Goal: Download file/media

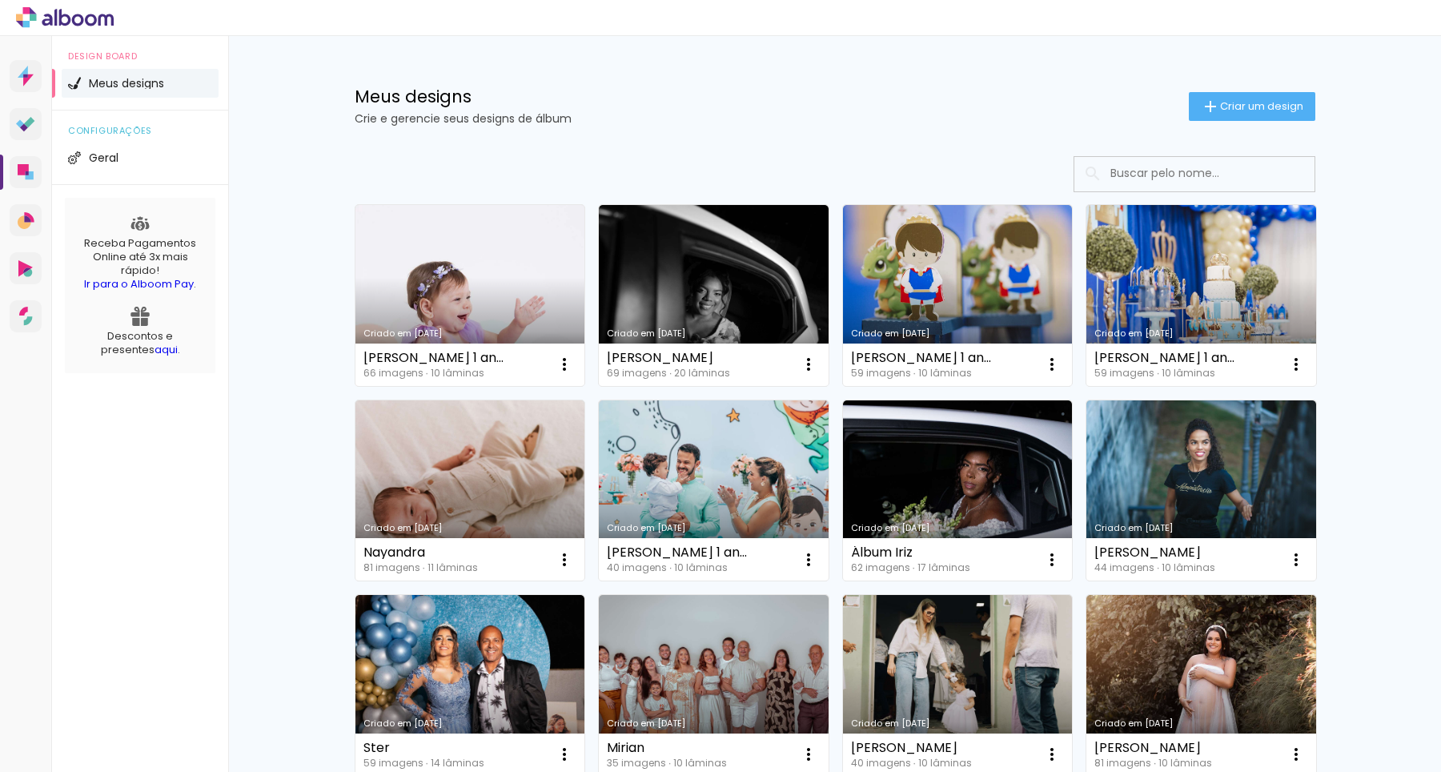
click at [435, 278] on link "Criado em [DATE]" at bounding box center [470, 295] width 230 height 181
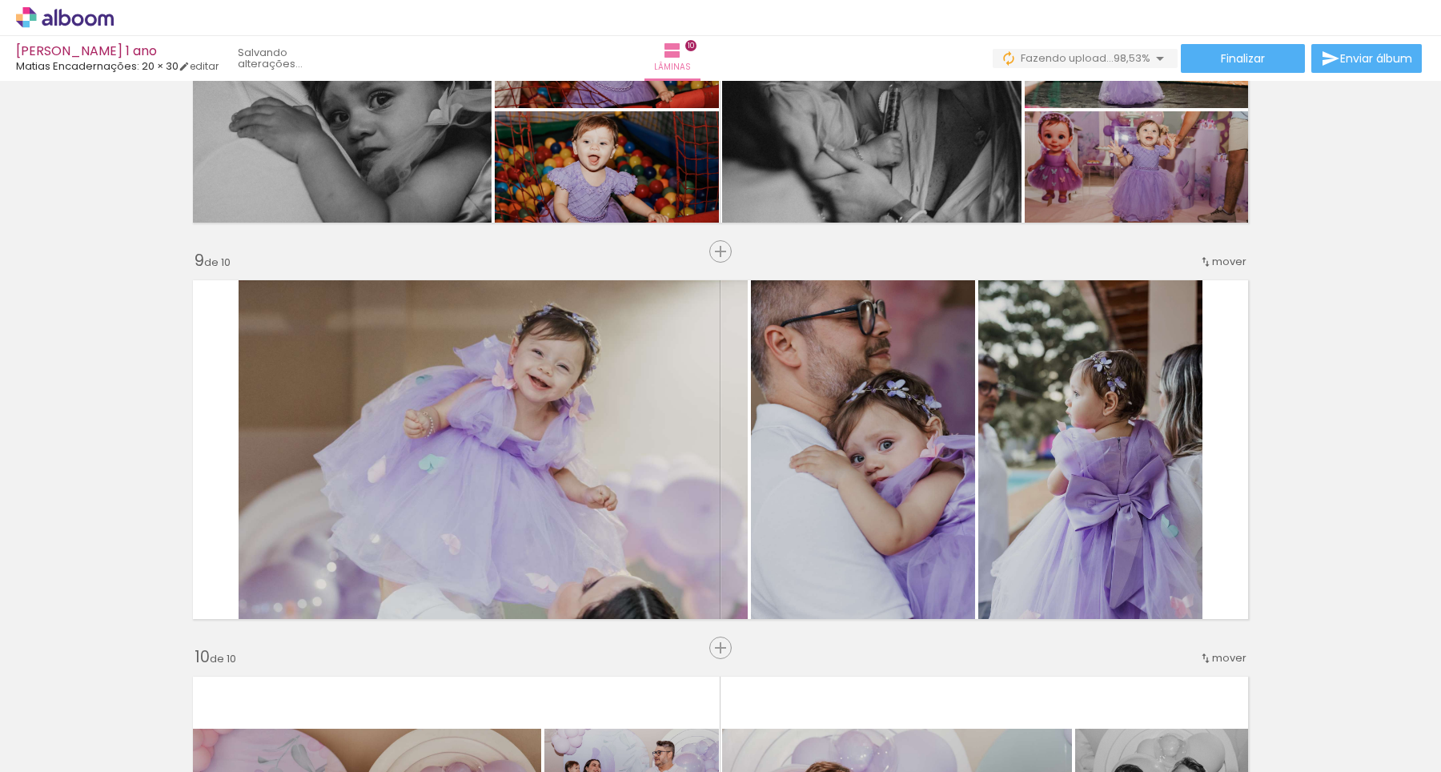
scroll to position [0, 4791]
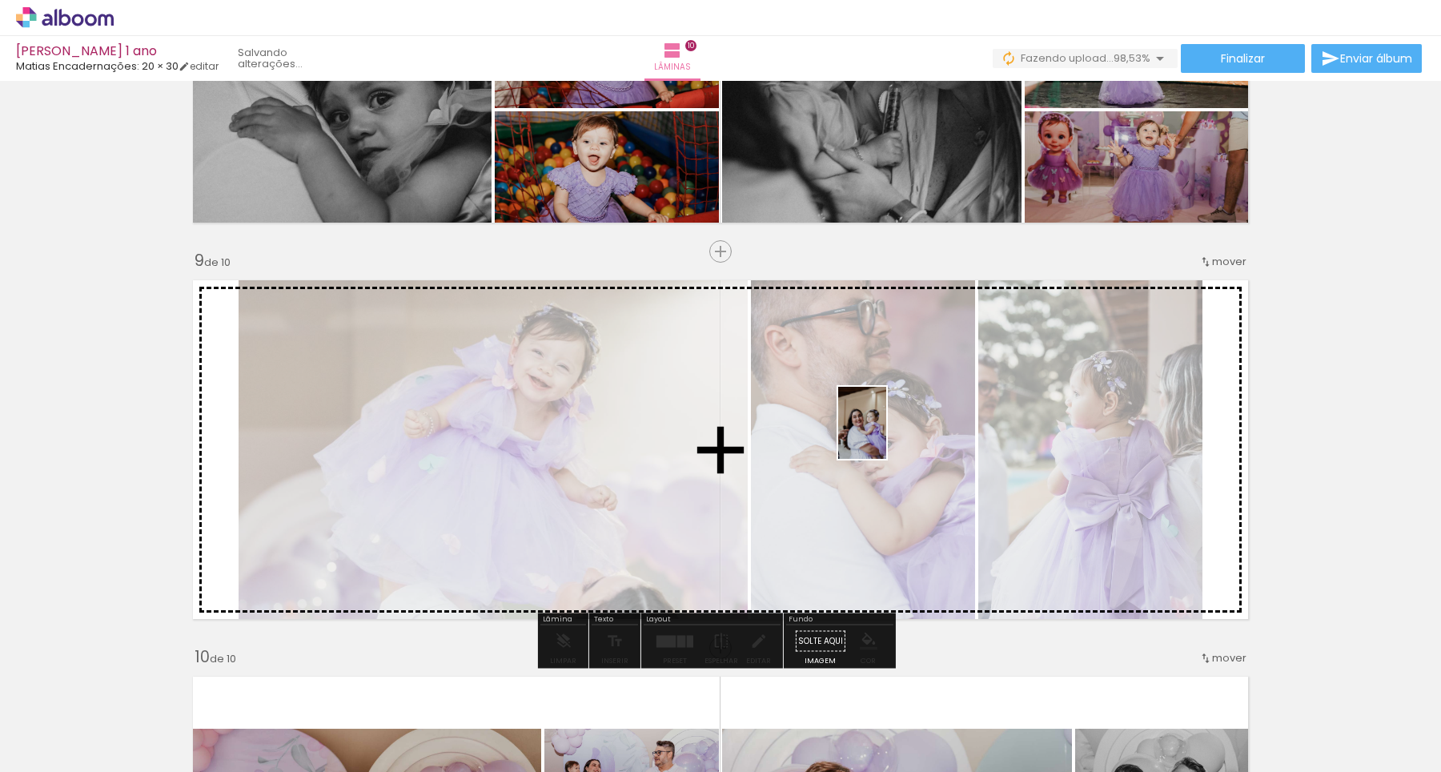
drag, startPoint x: 1383, startPoint y: 736, endPoint x: 886, endPoint y: 435, distance: 581.5
click at [886, 435] on quentale-workspace at bounding box center [720, 386] width 1441 height 772
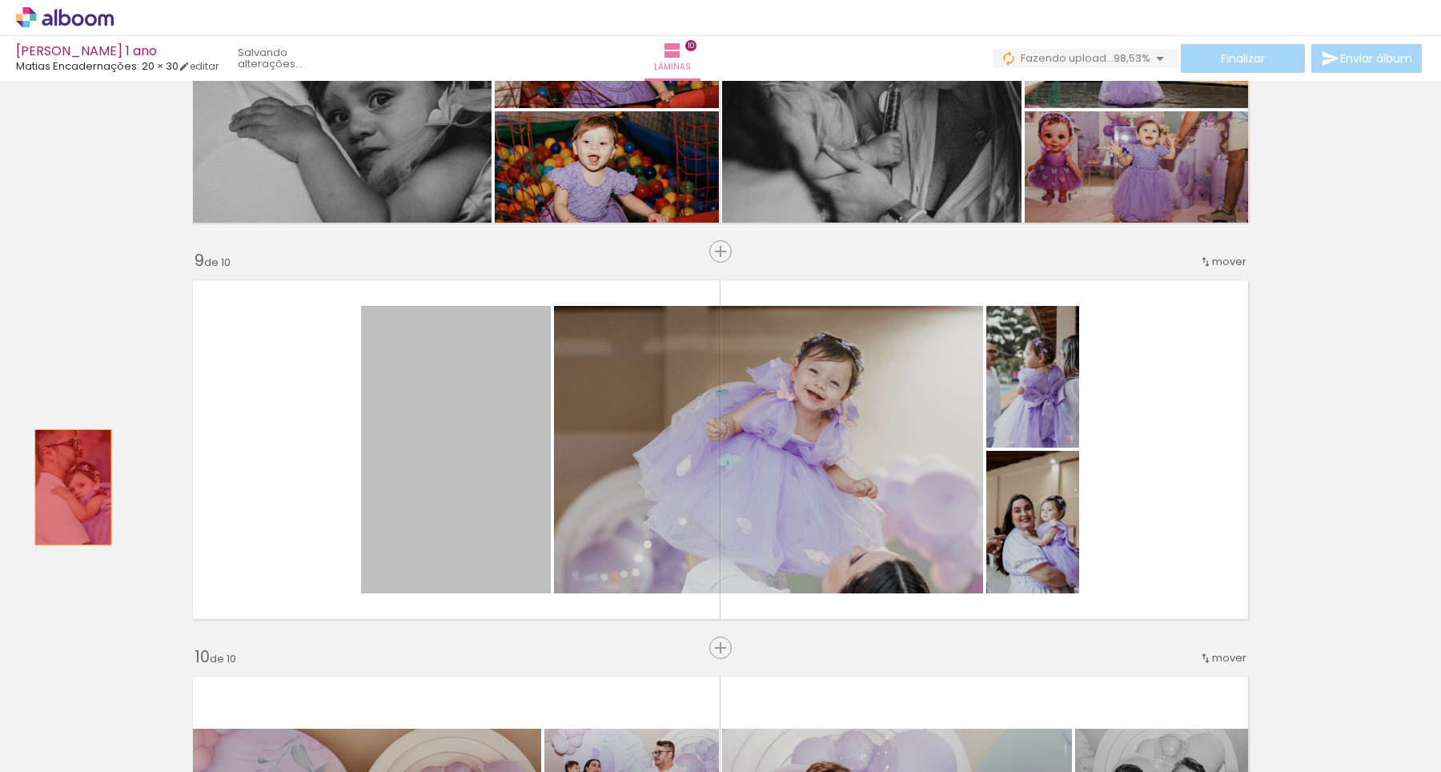
drag, startPoint x: 484, startPoint y: 452, endPoint x: 66, endPoint y: 486, distance: 419.9
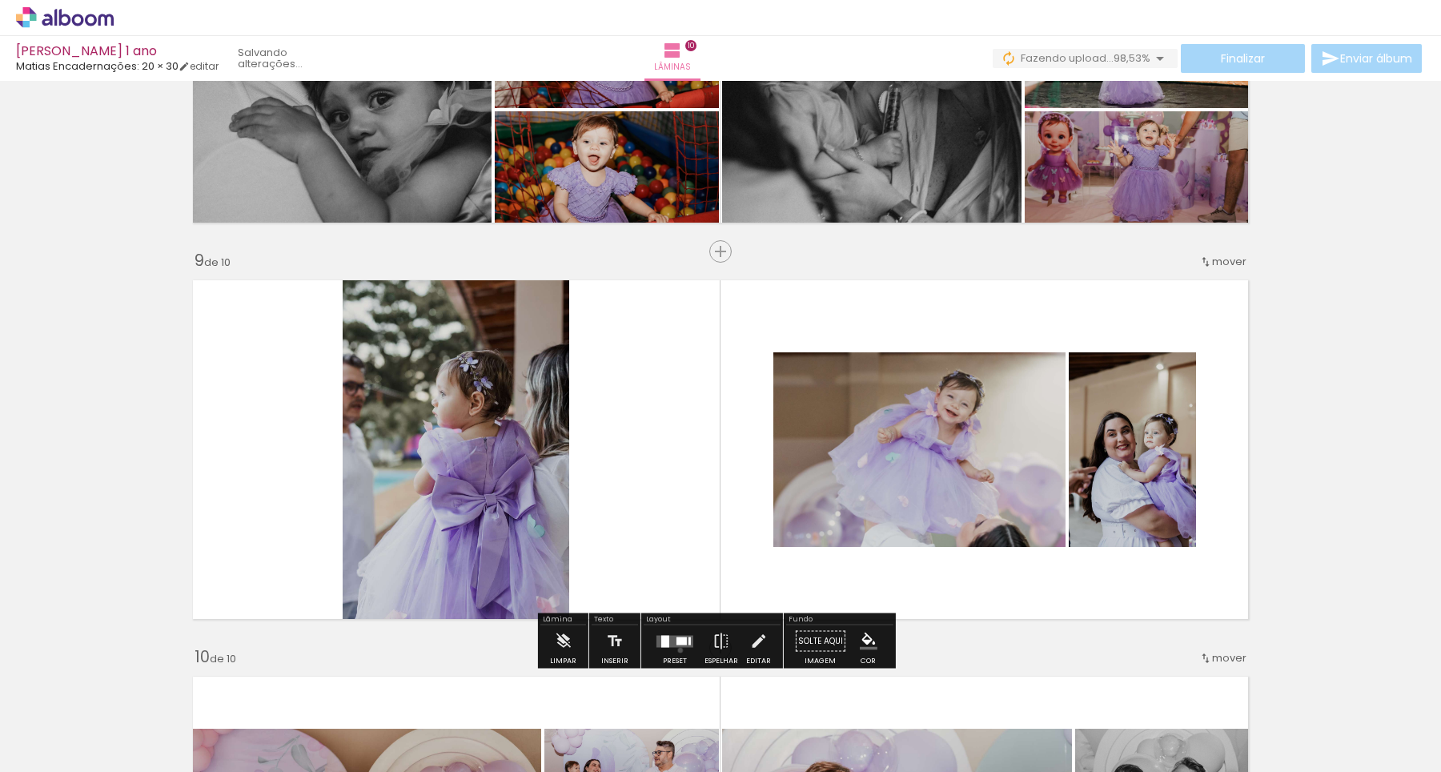
click at [676, 649] on div at bounding box center [674, 641] width 43 height 32
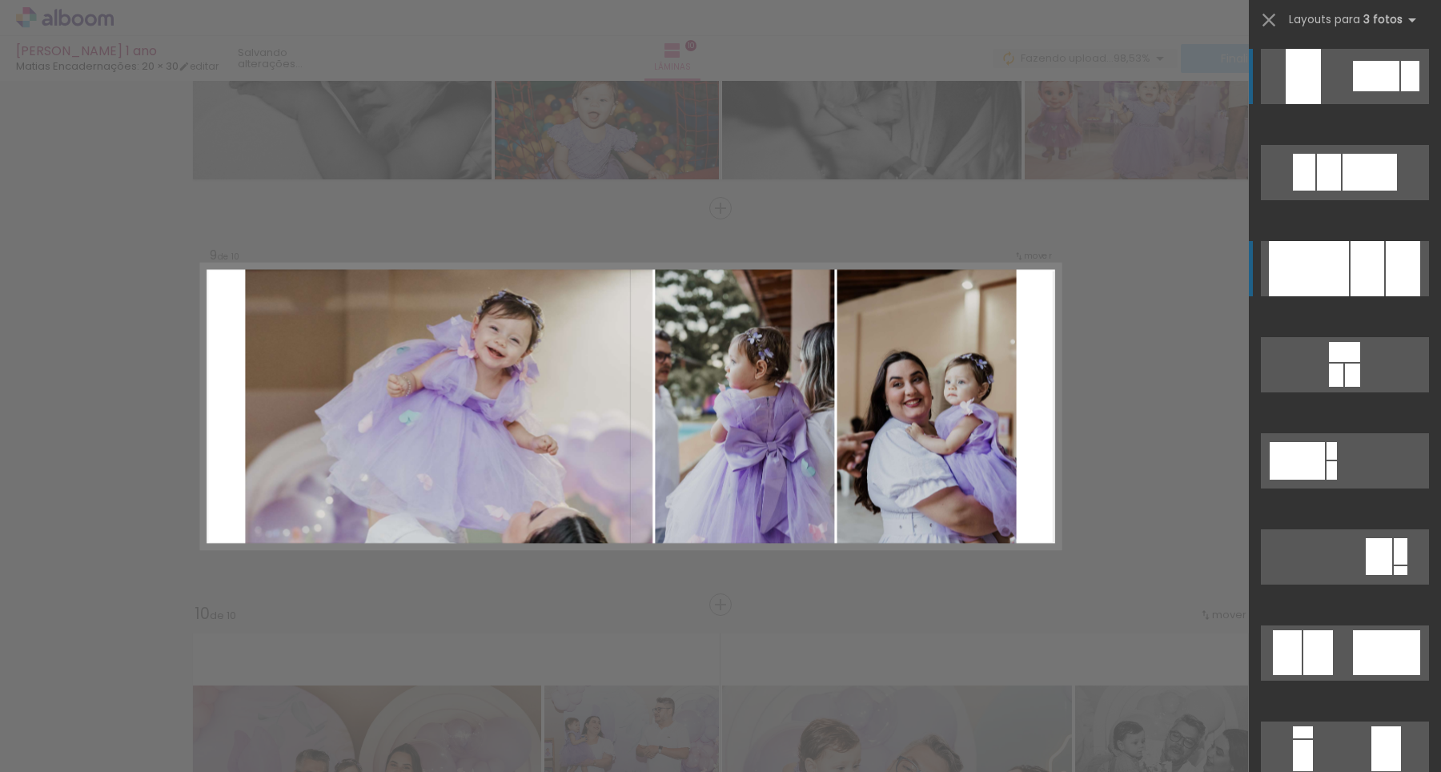
scroll to position [3098, 0]
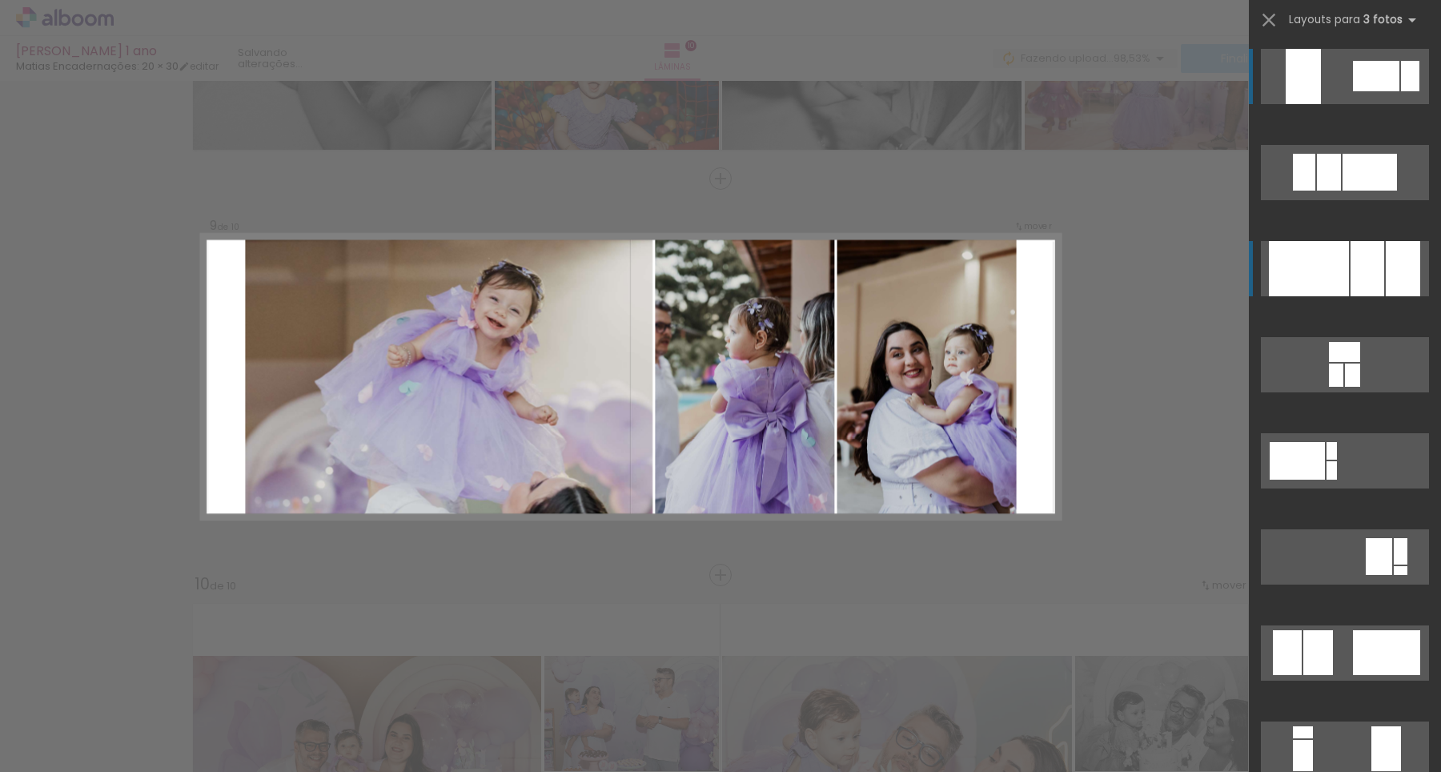
click at [1352, 286] on div at bounding box center [1367, 268] width 34 height 55
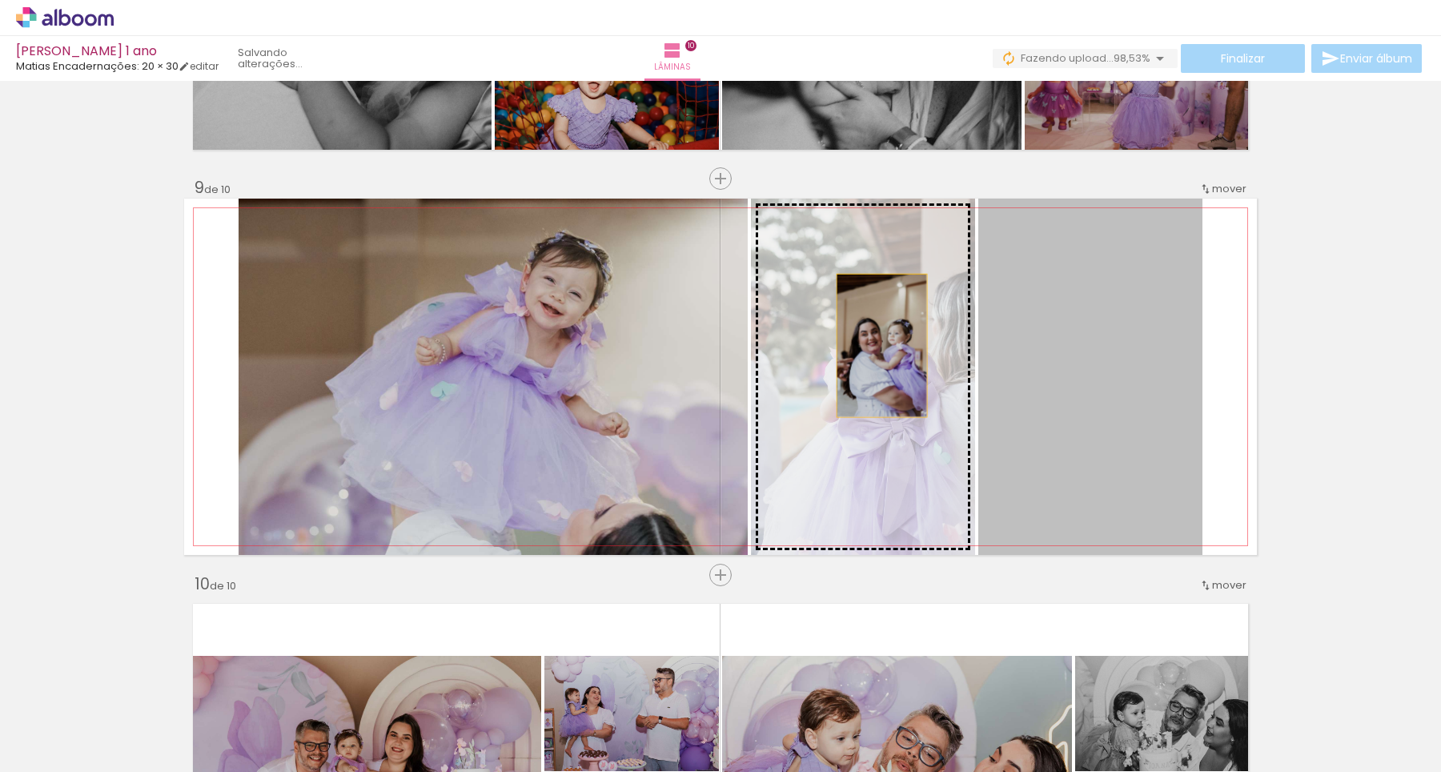
drag, startPoint x: 1038, startPoint y: 374, endPoint x: 861, endPoint y: 343, distance: 179.6
click at [0, 0] on slot at bounding box center [0, 0] width 0 height 0
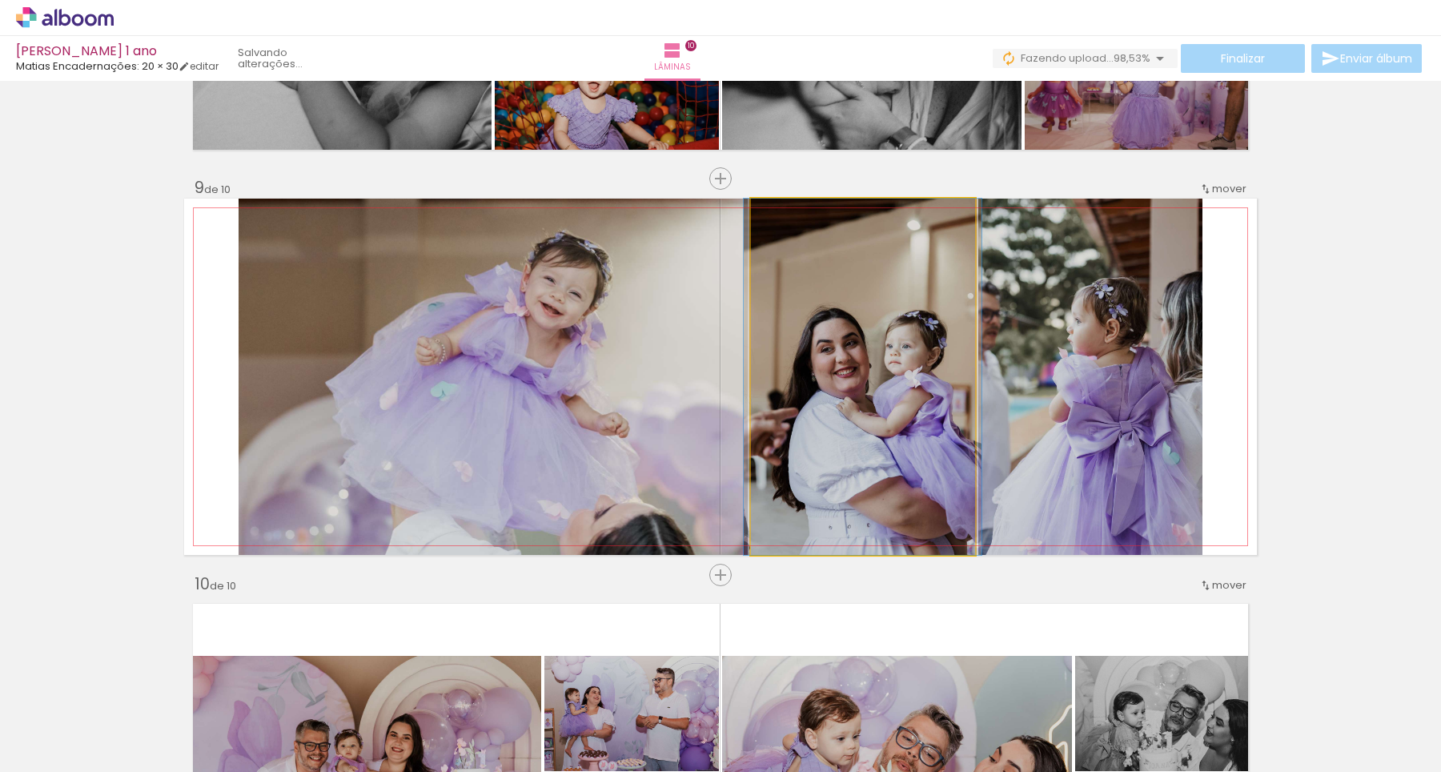
click at [899, 409] on quentale-photo at bounding box center [863, 376] width 224 height 356
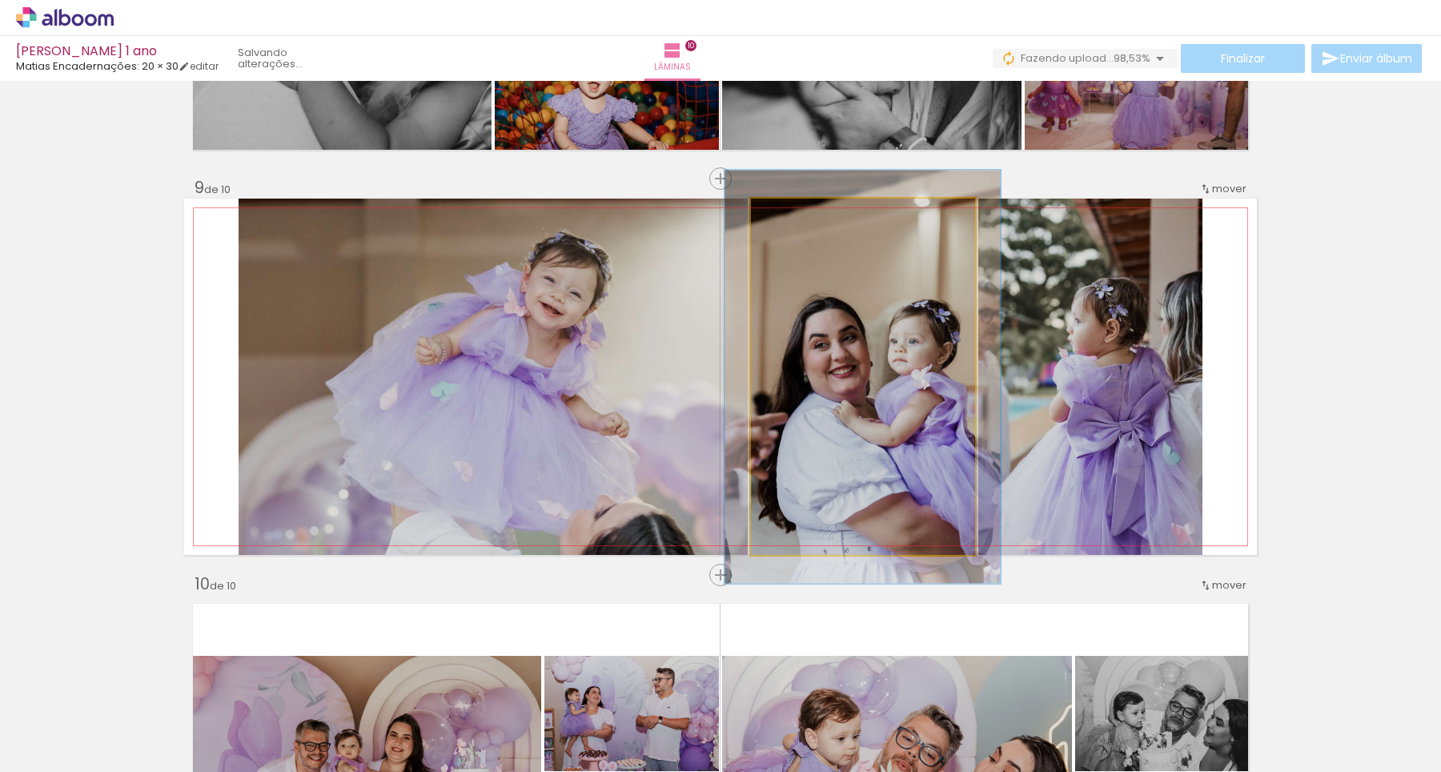
drag, startPoint x: 779, startPoint y: 216, endPoint x: 788, endPoint y: 218, distance: 8.9
type paper-slider "116"
click at [790, 218] on div at bounding box center [797, 215] width 14 height 14
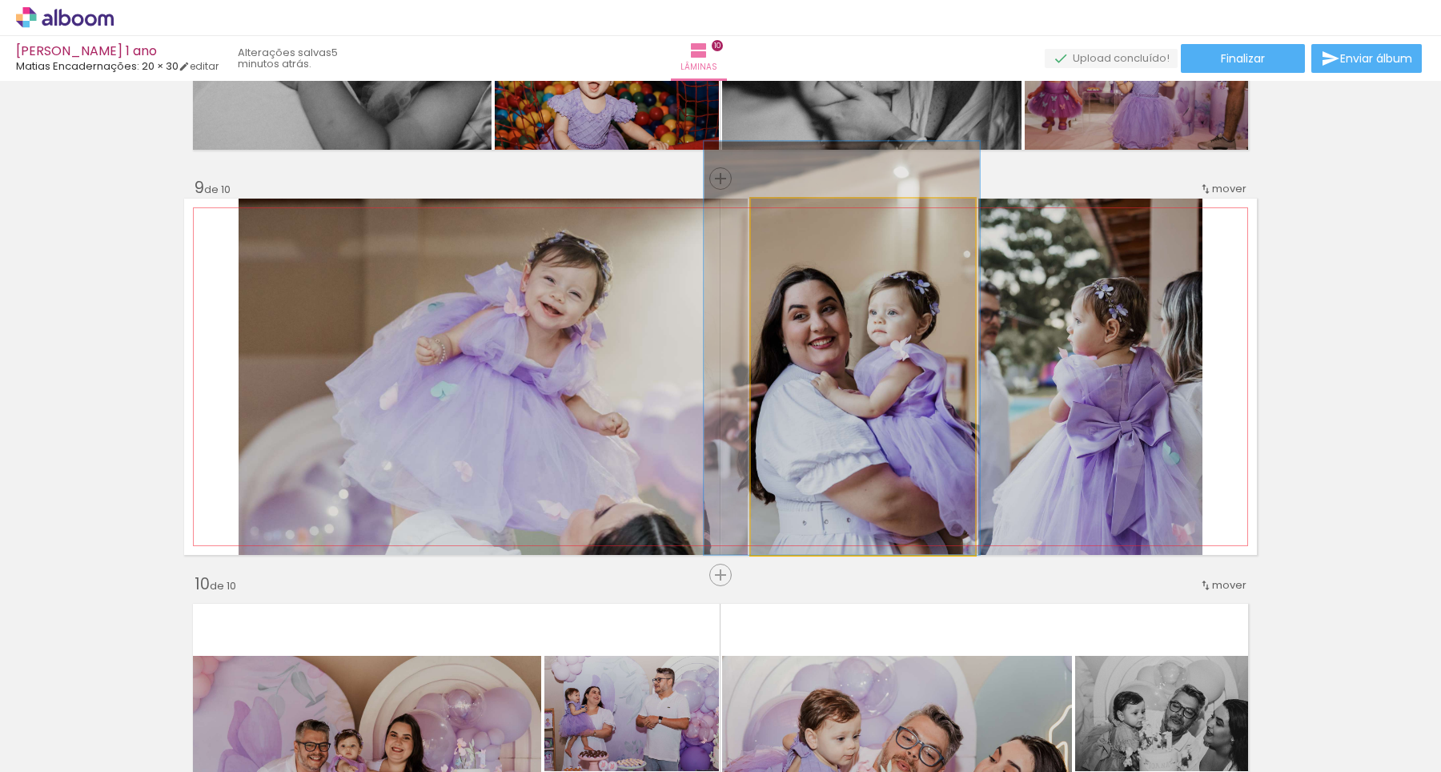
drag, startPoint x: 878, startPoint y: 464, endPoint x: 875, endPoint y: 407, distance: 57.7
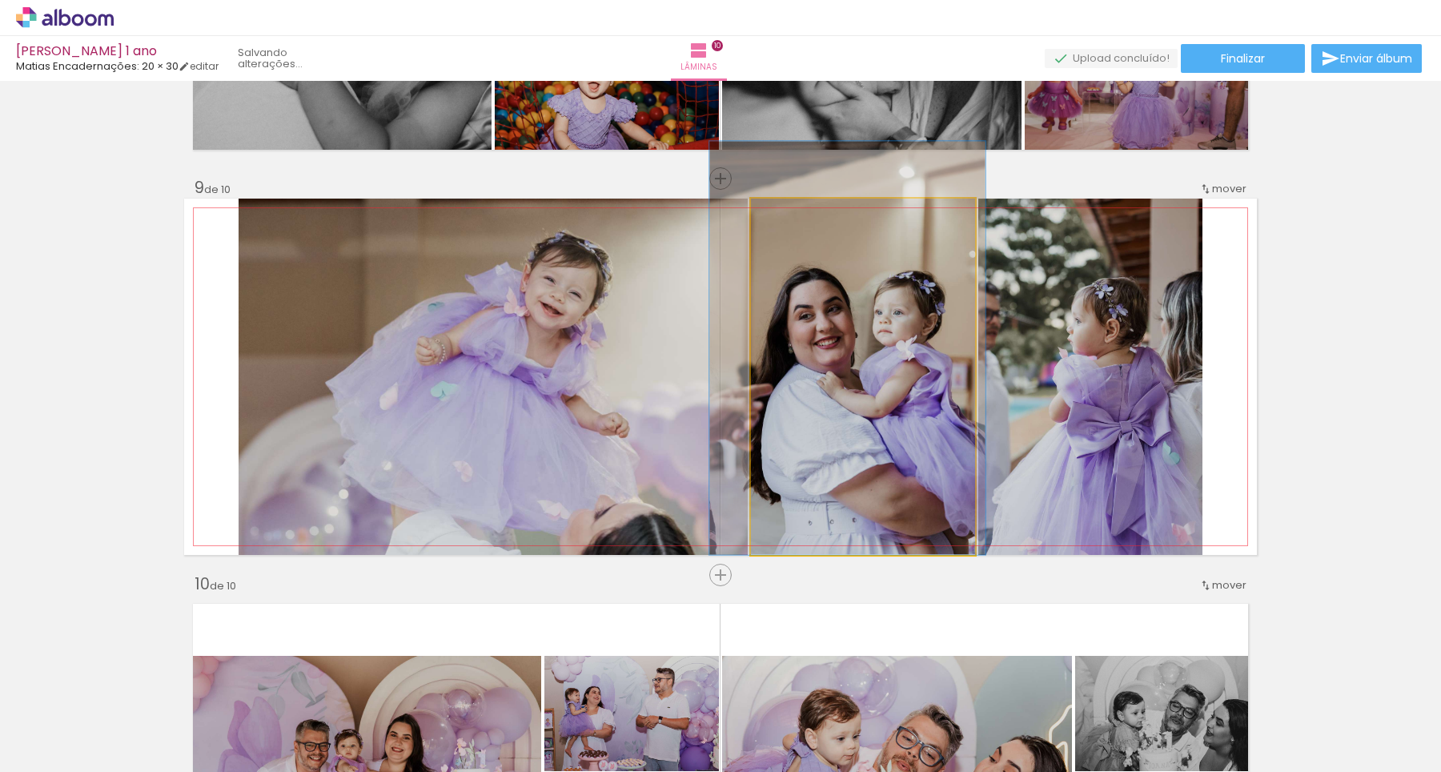
click at [878, 422] on quentale-photo at bounding box center [863, 376] width 224 height 356
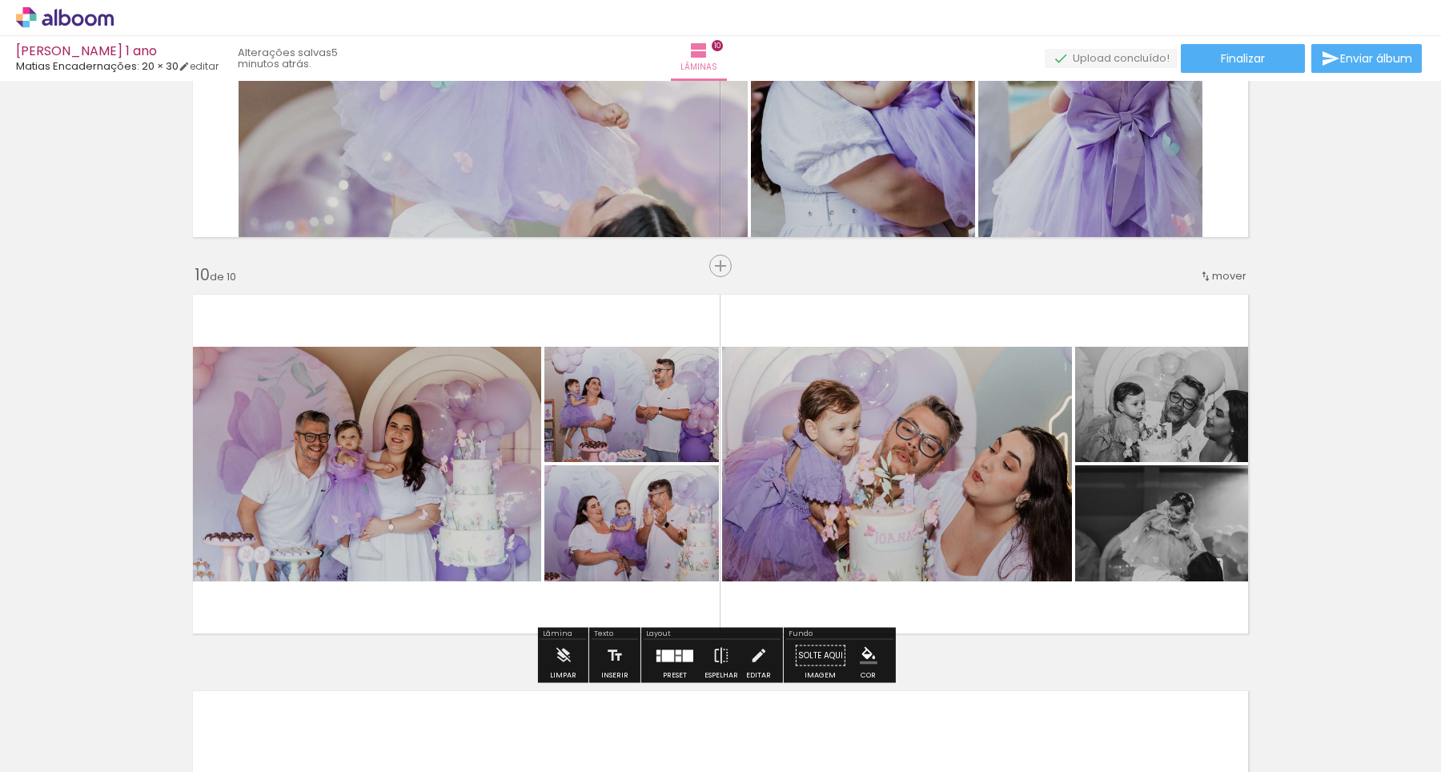
scroll to position [3404, 0]
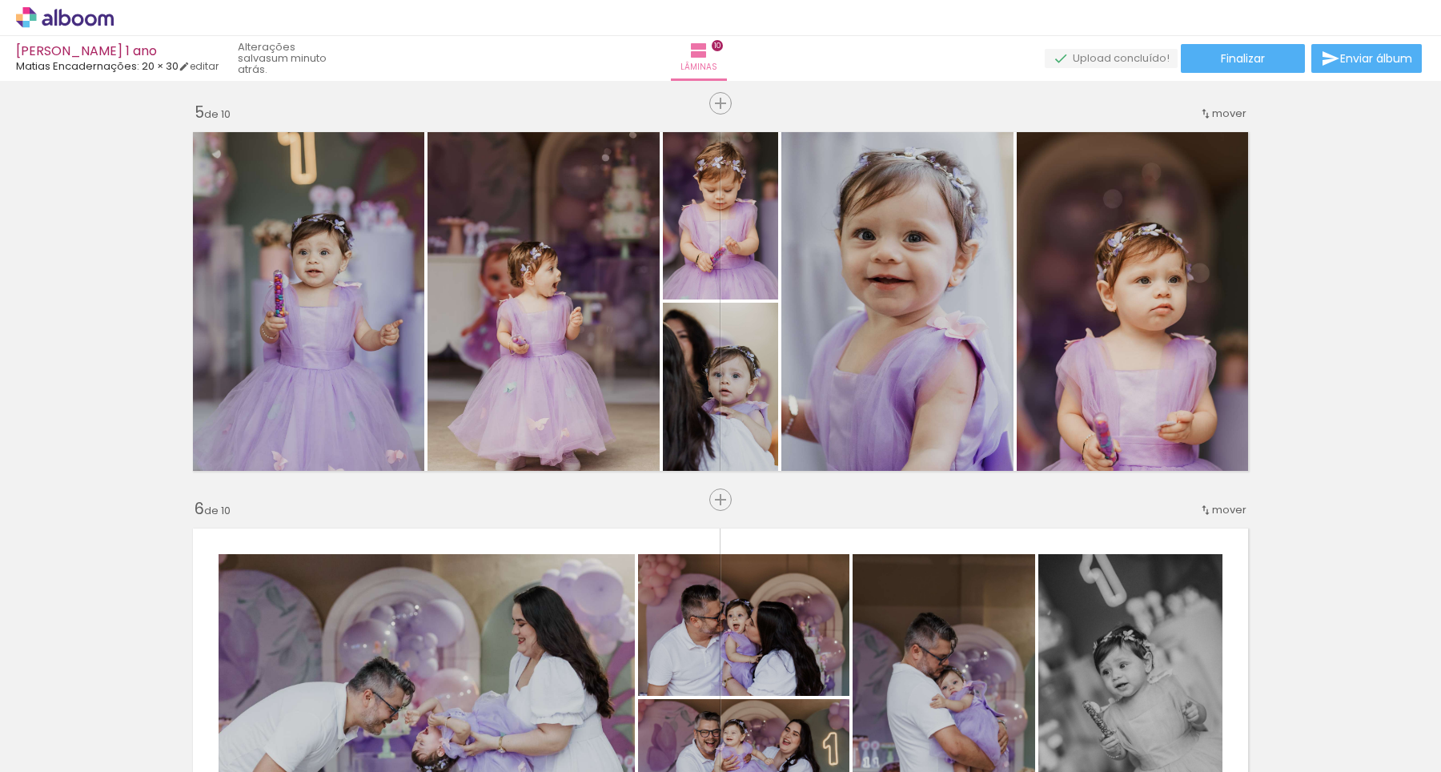
scroll to position [1597, 0]
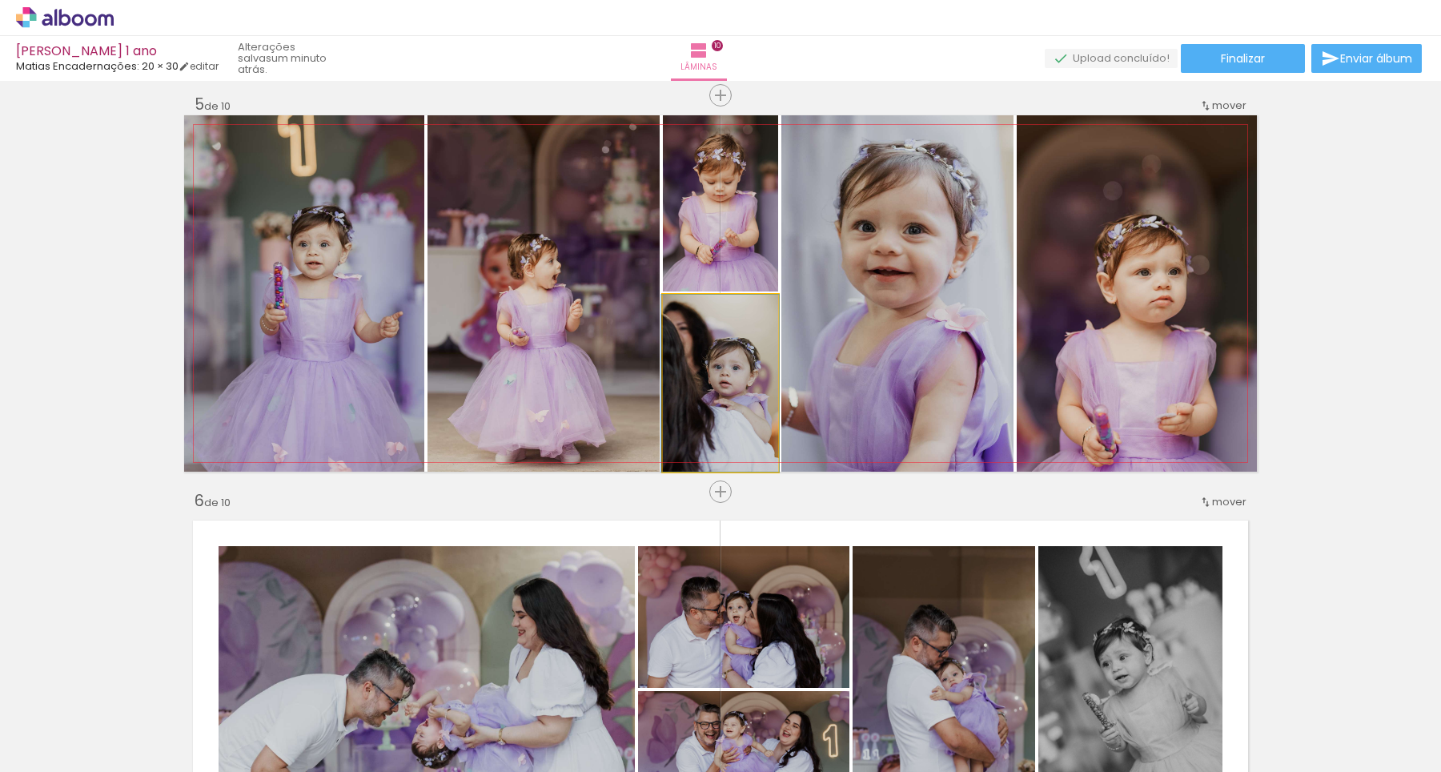
click at [691, 405] on quentale-photo at bounding box center [720, 383] width 115 height 177
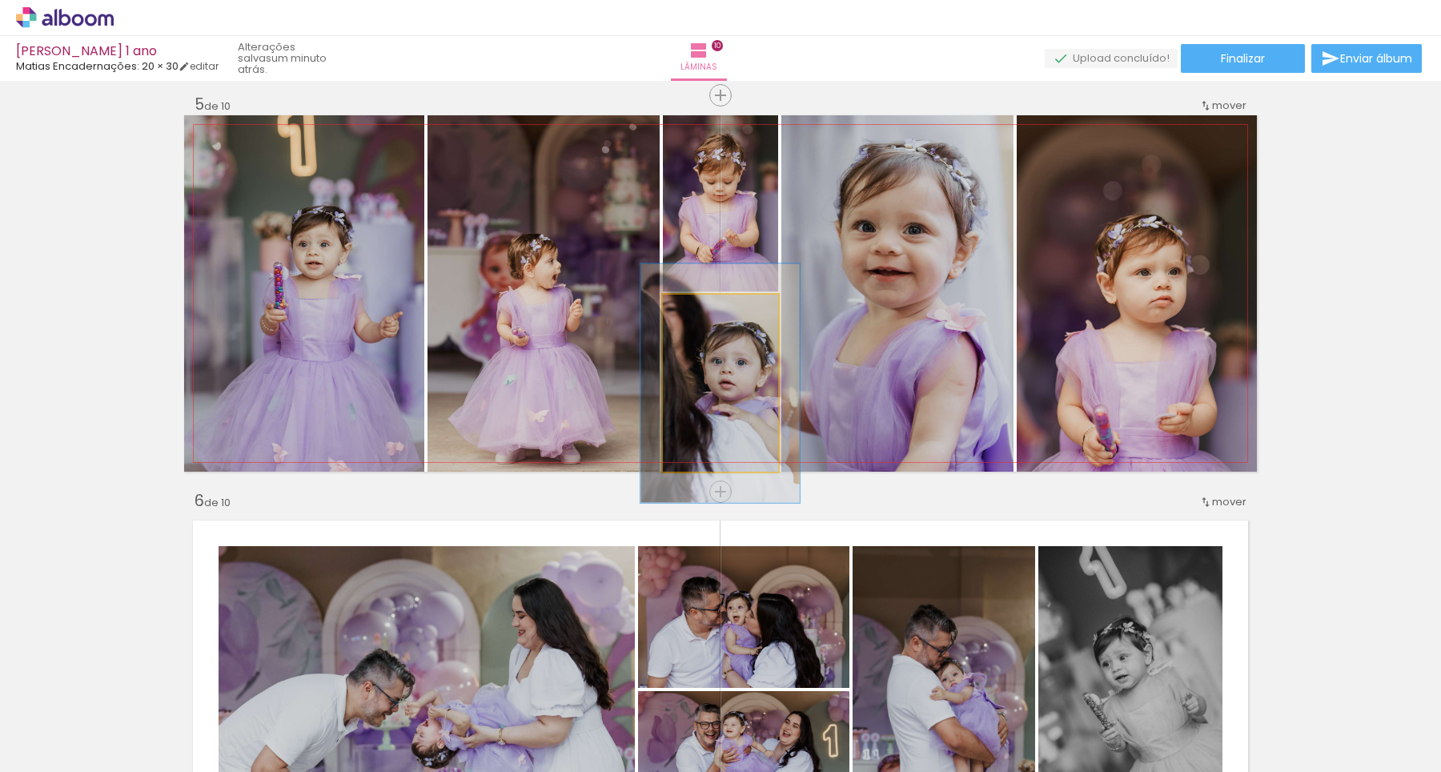
drag, startPoint x: 698, startPoint y: 313, endPoint x: 720, endPoint y: 327, distance: 26.2
type paper-slider "138"
click at [718, 312] on div at bounding box center [718, 312] width 26 height 26
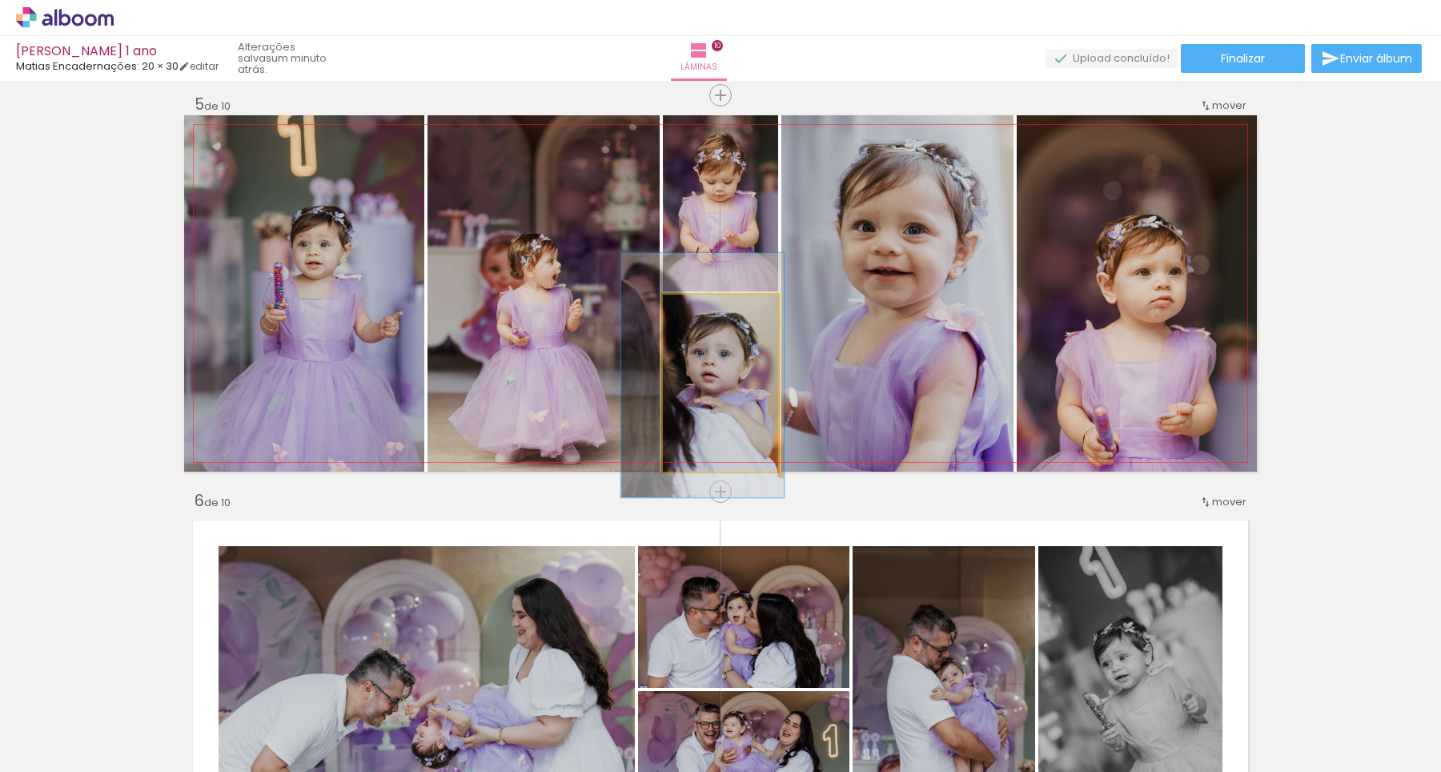
drag, startPoint x: 751, startPoint y: 426, endPoint x: 733, endPoint y: 418, distance: 19.3
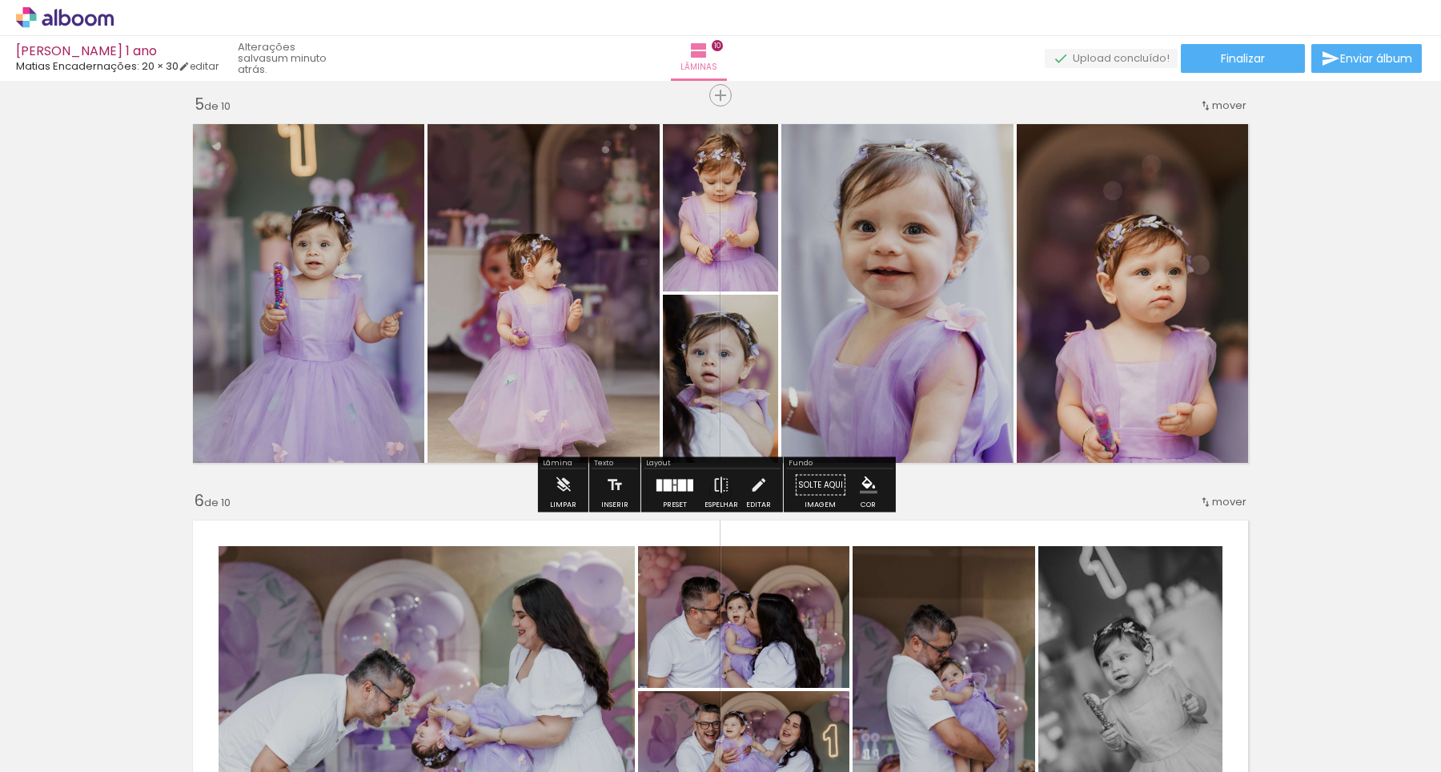
click at [1373, 355] on div "Inserir lâmina 1 de 10 Inserir lâmina 2 de 10 Inserir lâmina 3 de 10 Inserir lâ…" at bounding box center [720, 669] width 1441 height 4359
click at [1354, 391] on div "Inserir lâmina 1 de 10 Inserir lâmina 2 de 10 Inserir lâmina 3 de 10 Inserir lâ…" at bounding box center [720, 669] width 1441 height 4359
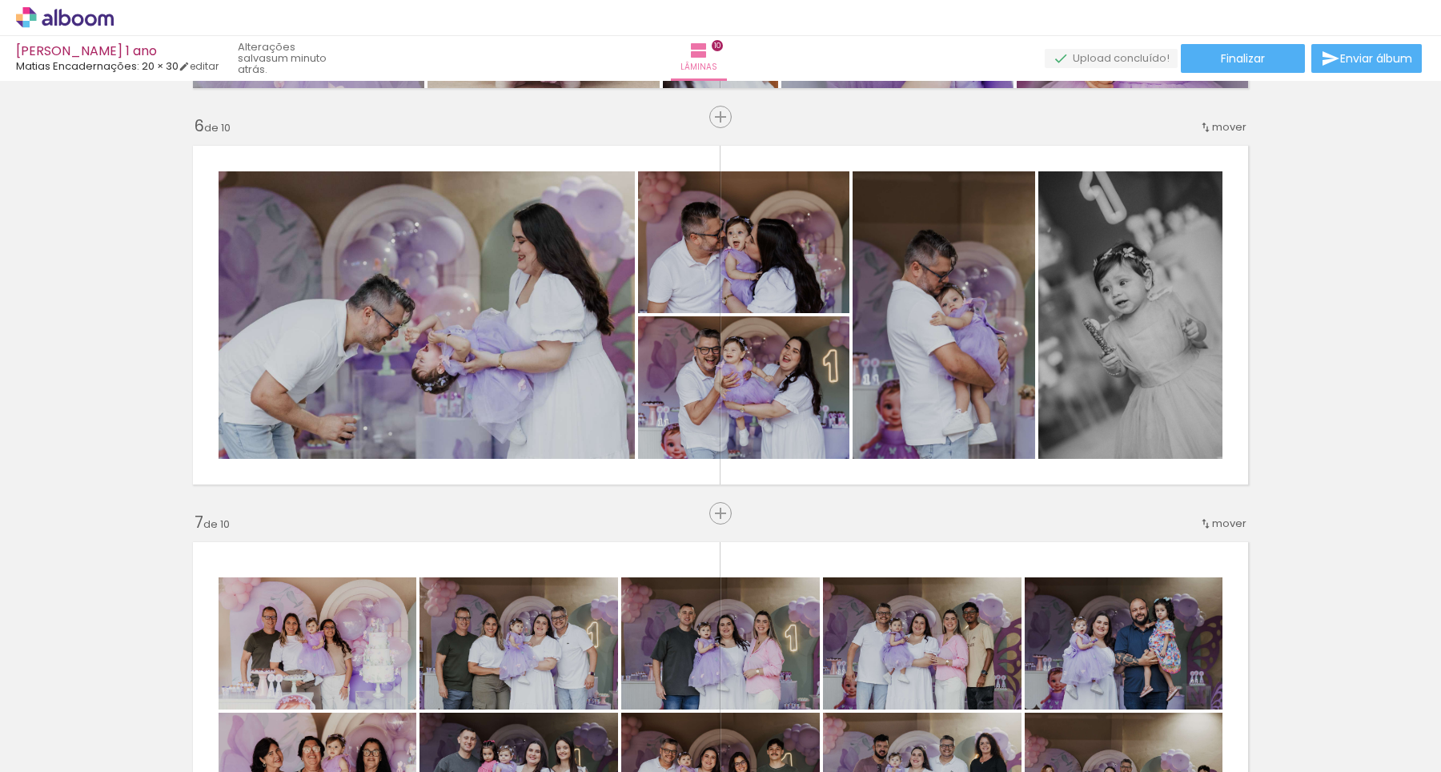
scroll to position [2073, 0]
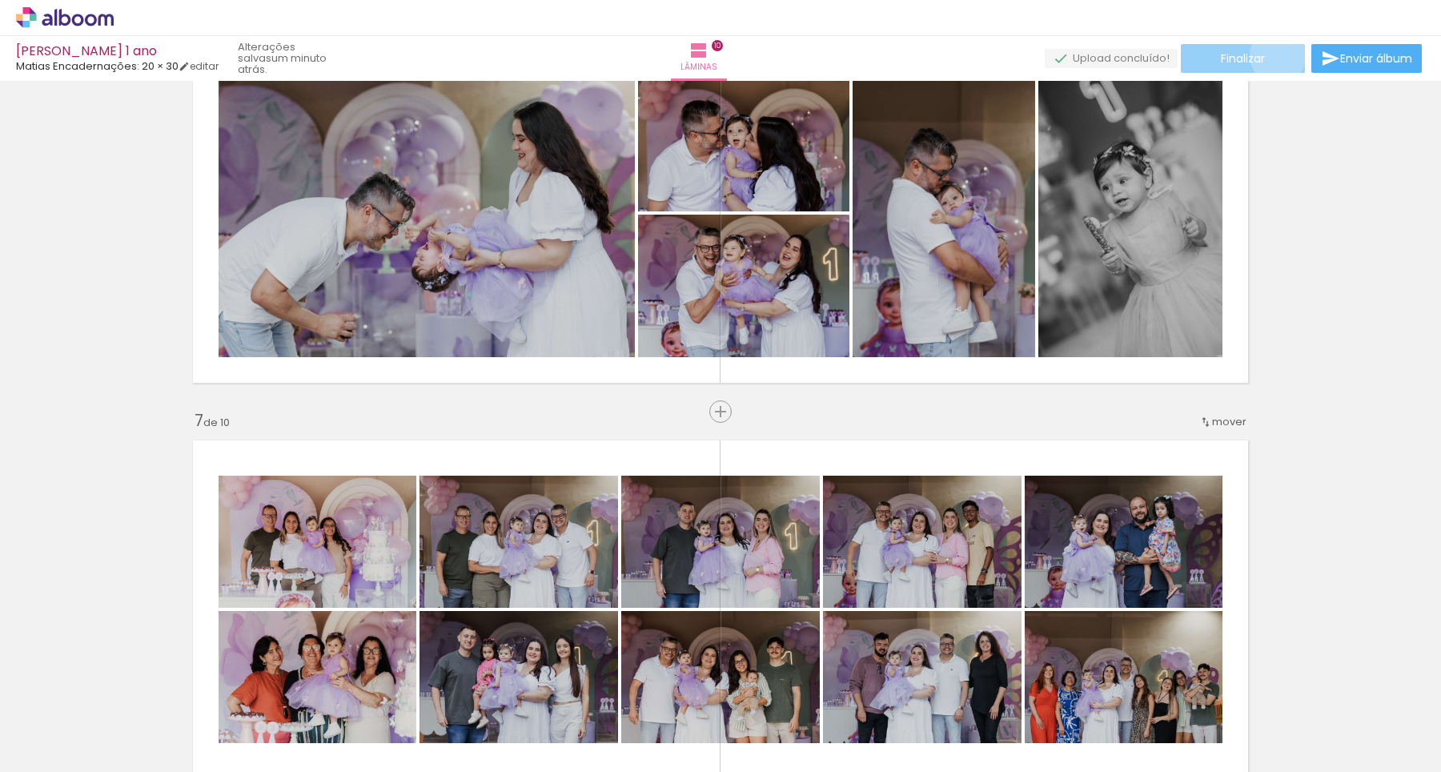
click at [1272, 55] on paper-button "Finalizar" at bounding box center [1243, 58] width 124 height 29
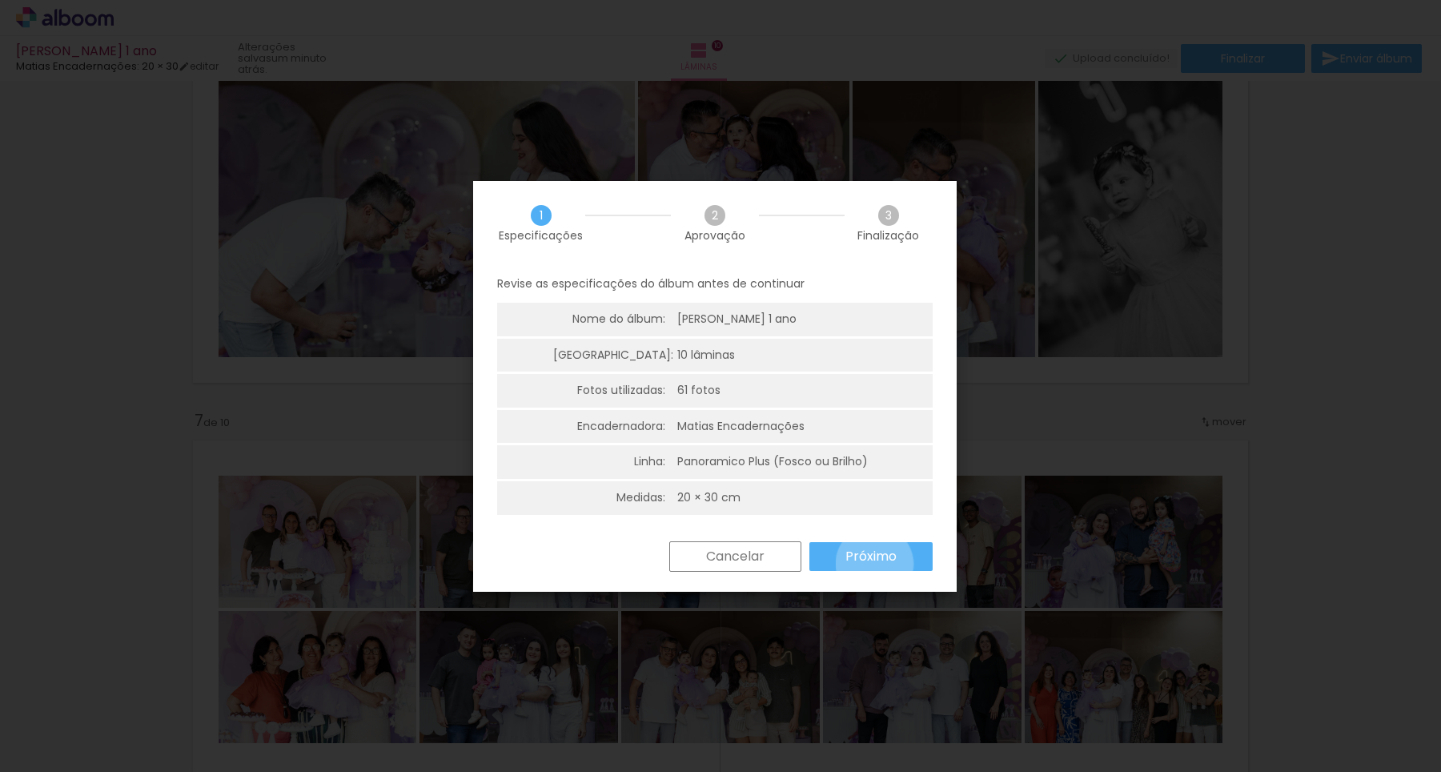
click at [0, 0] on slot "Próximo" at bounding box center [0, 0] width 0 height 0
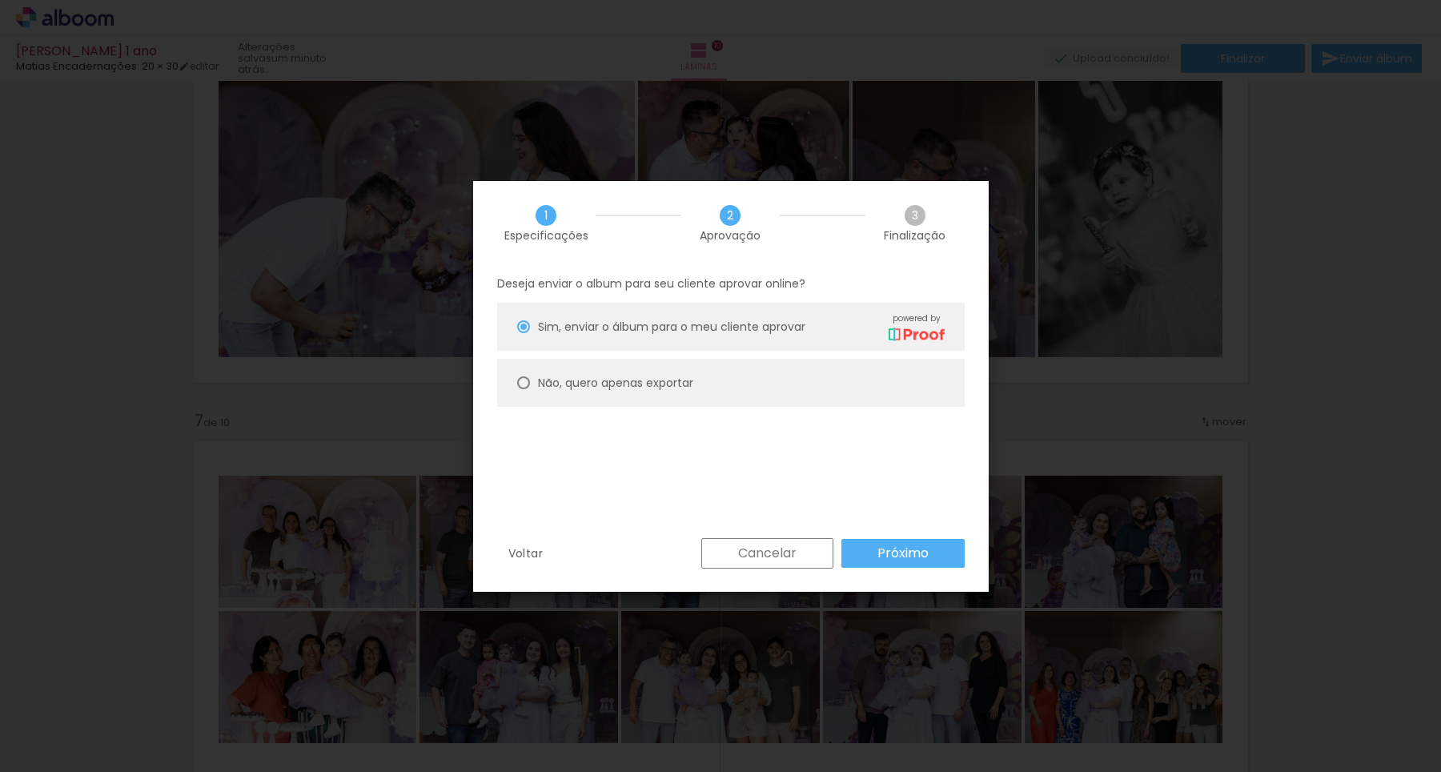
click at [0, 0] on slot "Não, quero apenas exportar" at bounding box center [0, 0] width 0 height 0
type paper-radio-button "on"
click at [0, 0] on slot "Próximo" at bounding box center [0, 0] width 0 height 0
type input "Alta, 300 DPI"
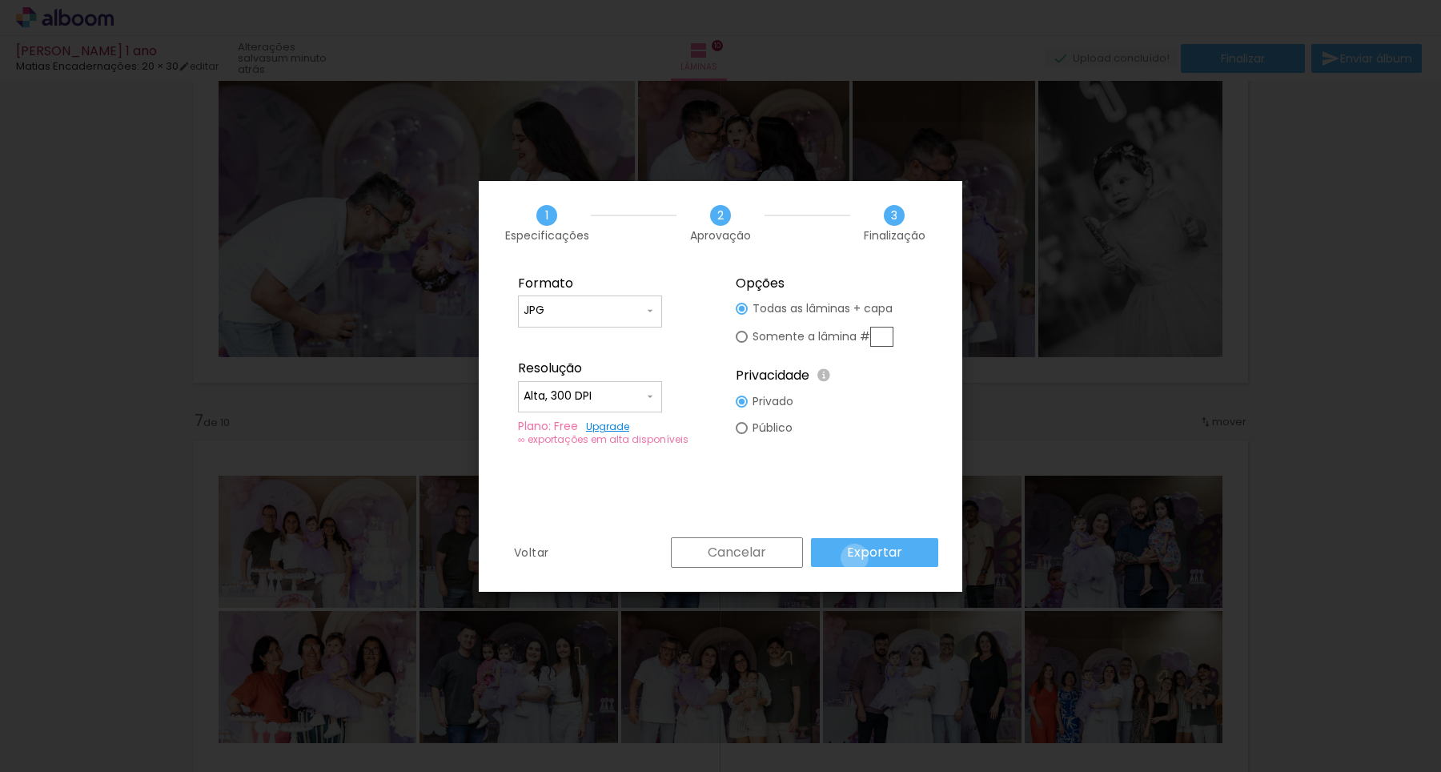
drag, startPoint x: 857, startPoint y: 557, endPoint x: 855, endPoint y: 515, distance: 41.7
click at [0, 0] on slot "Exportar" at bounding box center [0, 0] width 0 height 0
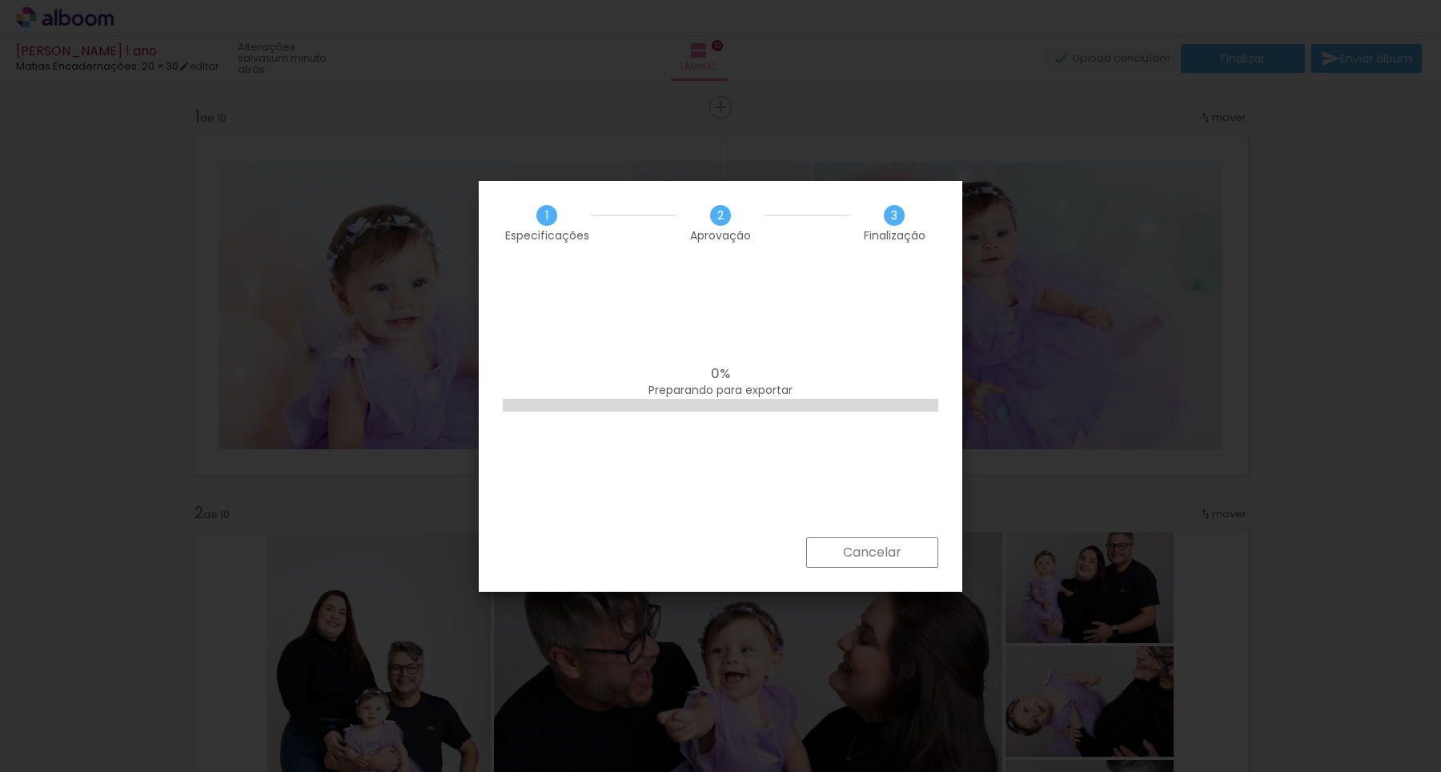
scroll to position [0, 4791]
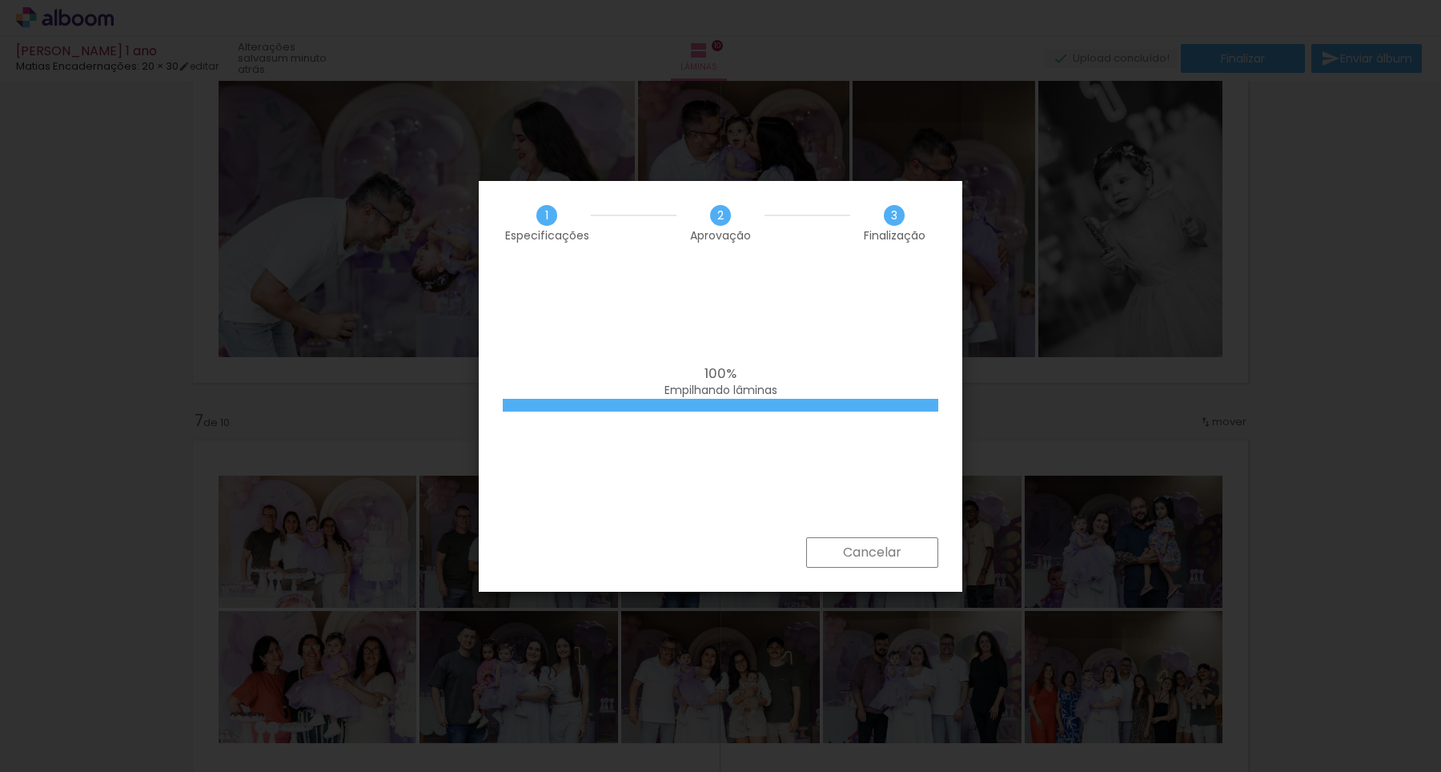
click at [650, 435] on div "100% Empilhando lâminas" at bounding box center [720, 401] width 483 height 272
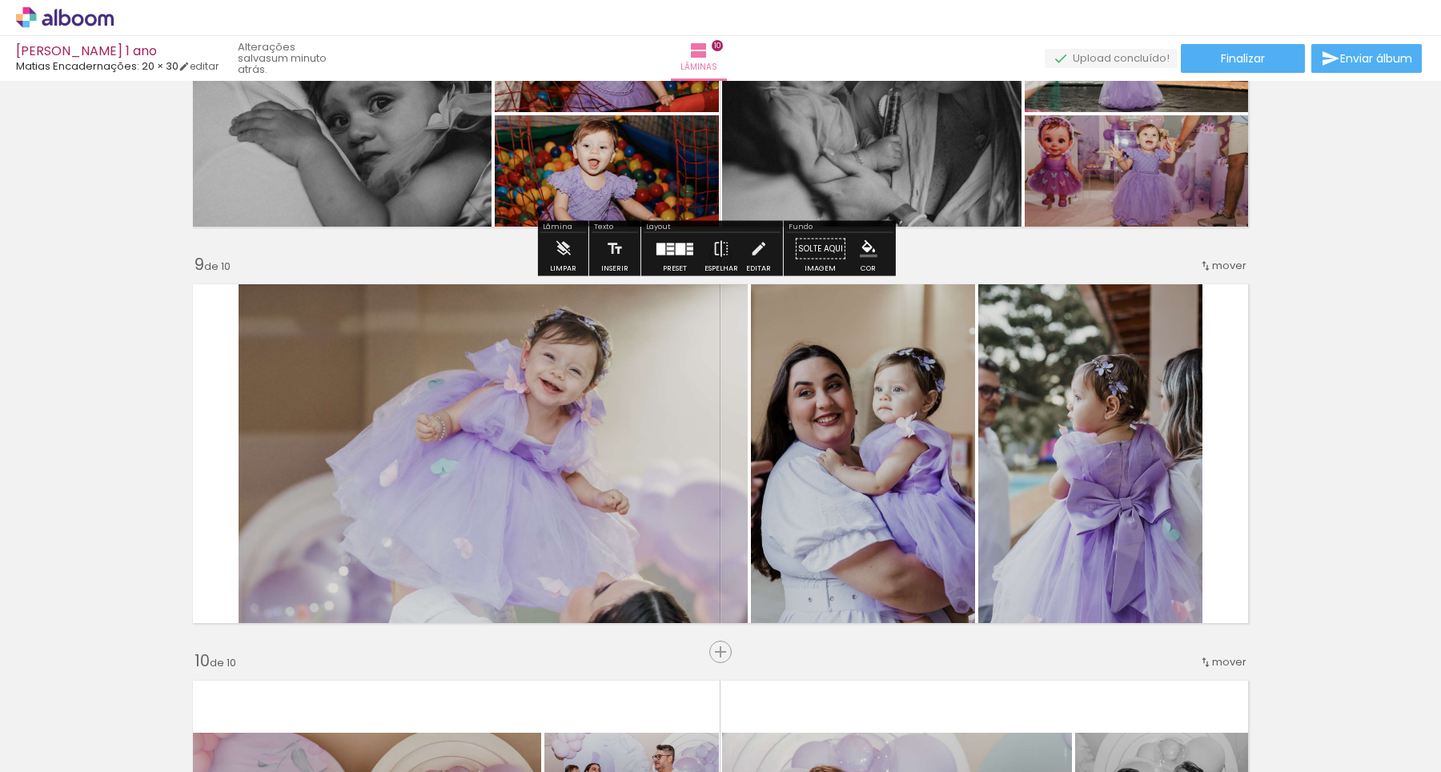
scroll to position [3026, 0]
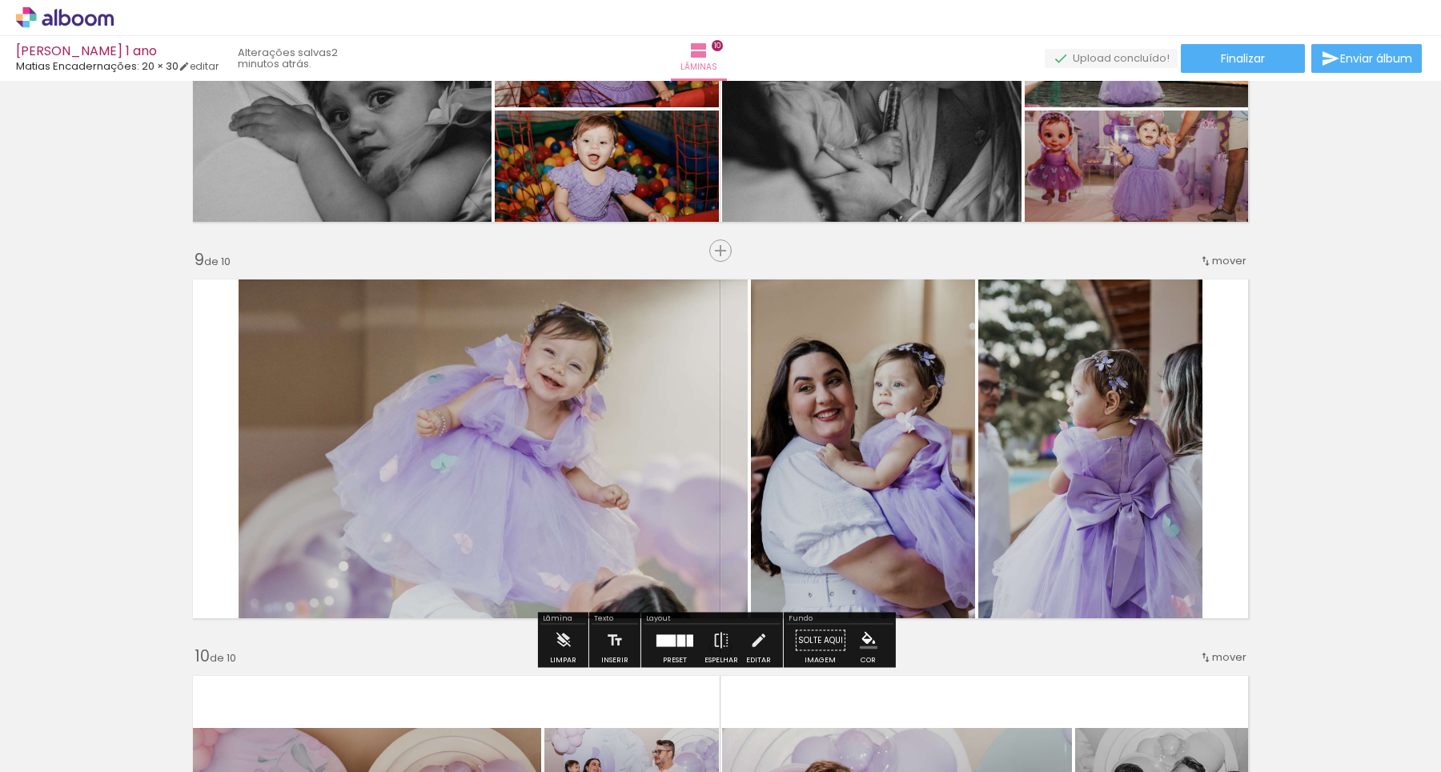
click at [923, 438] on quentale-photo at bounding box center [863, 449] width 224 height 356
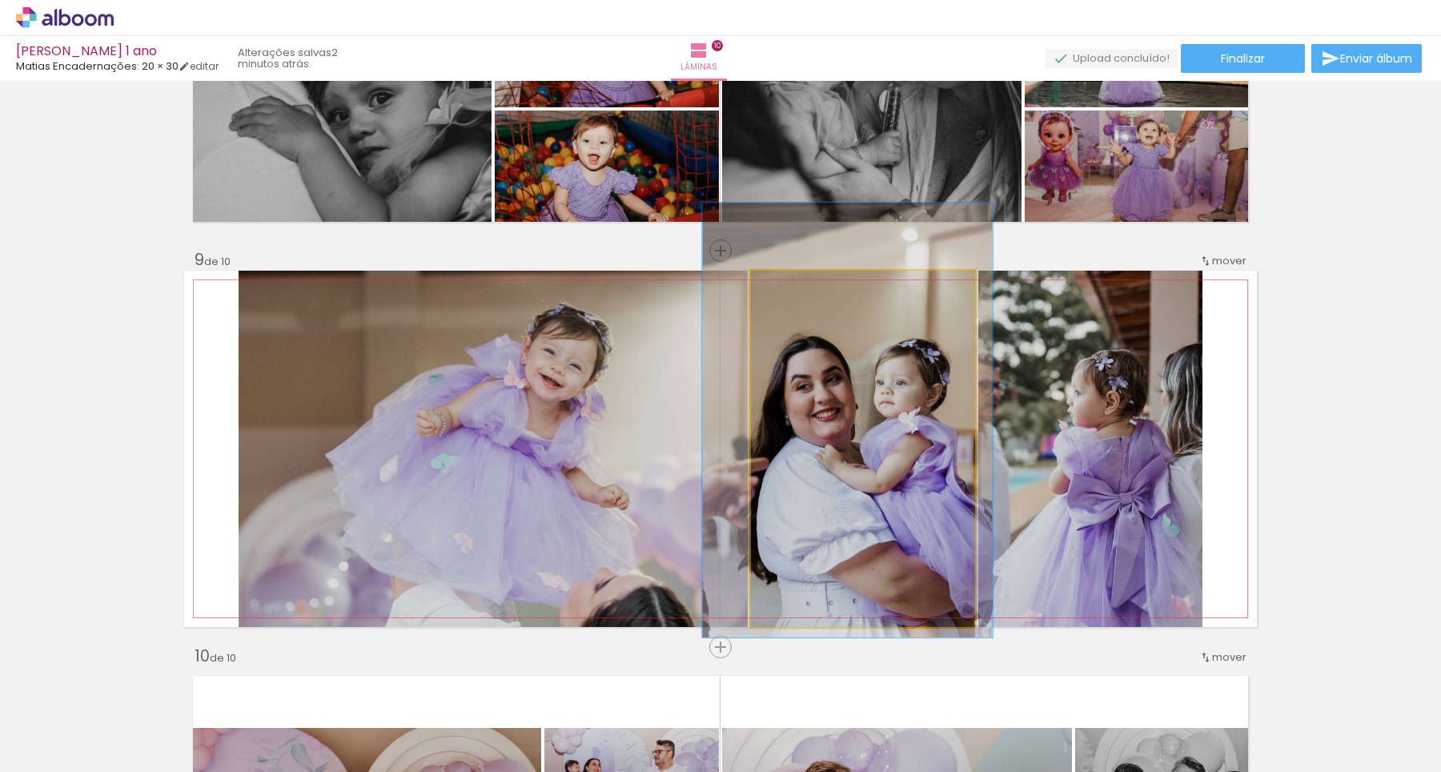
type paper-slider "124"
click at [796, 288] on div at bounding box center [802, 287] width 14 height 14
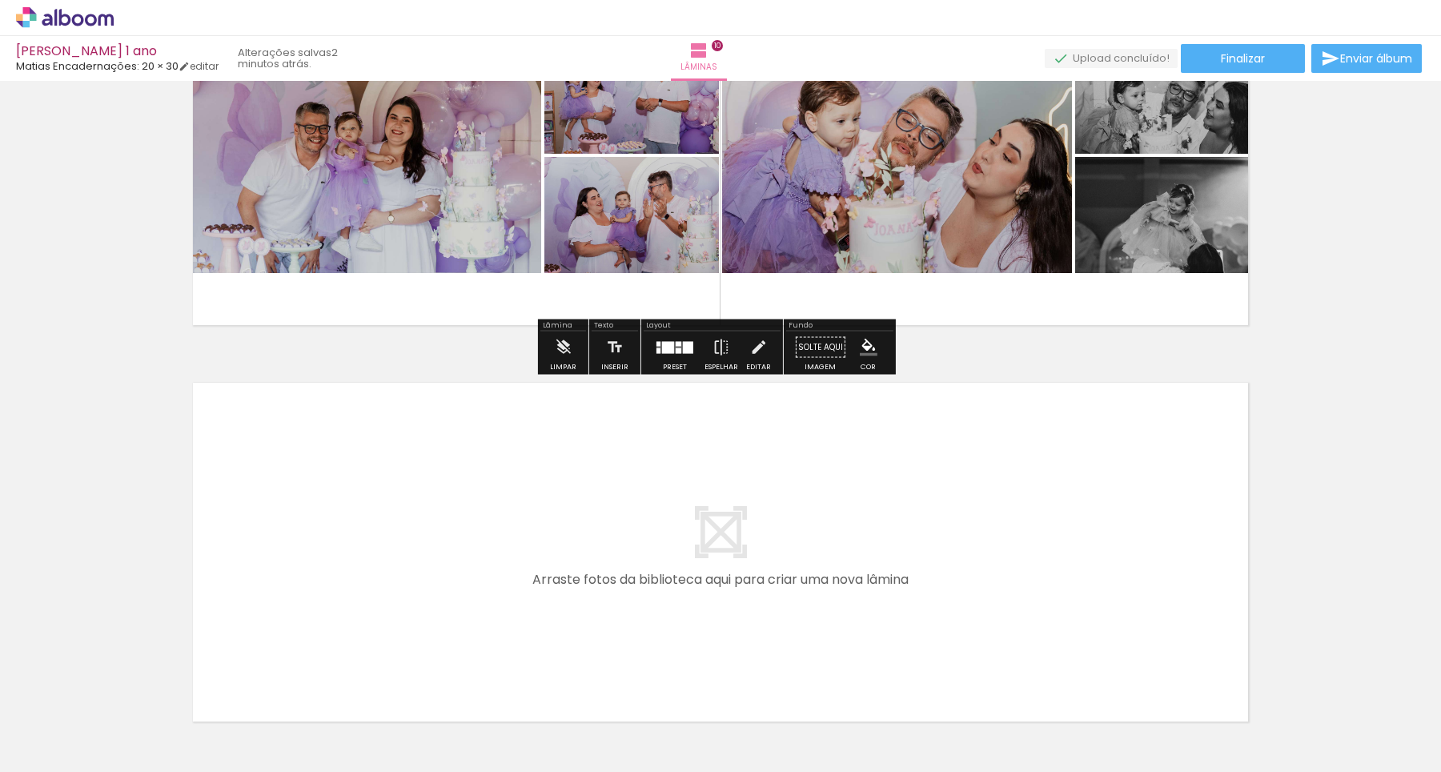
scroll to position [3512, 0]
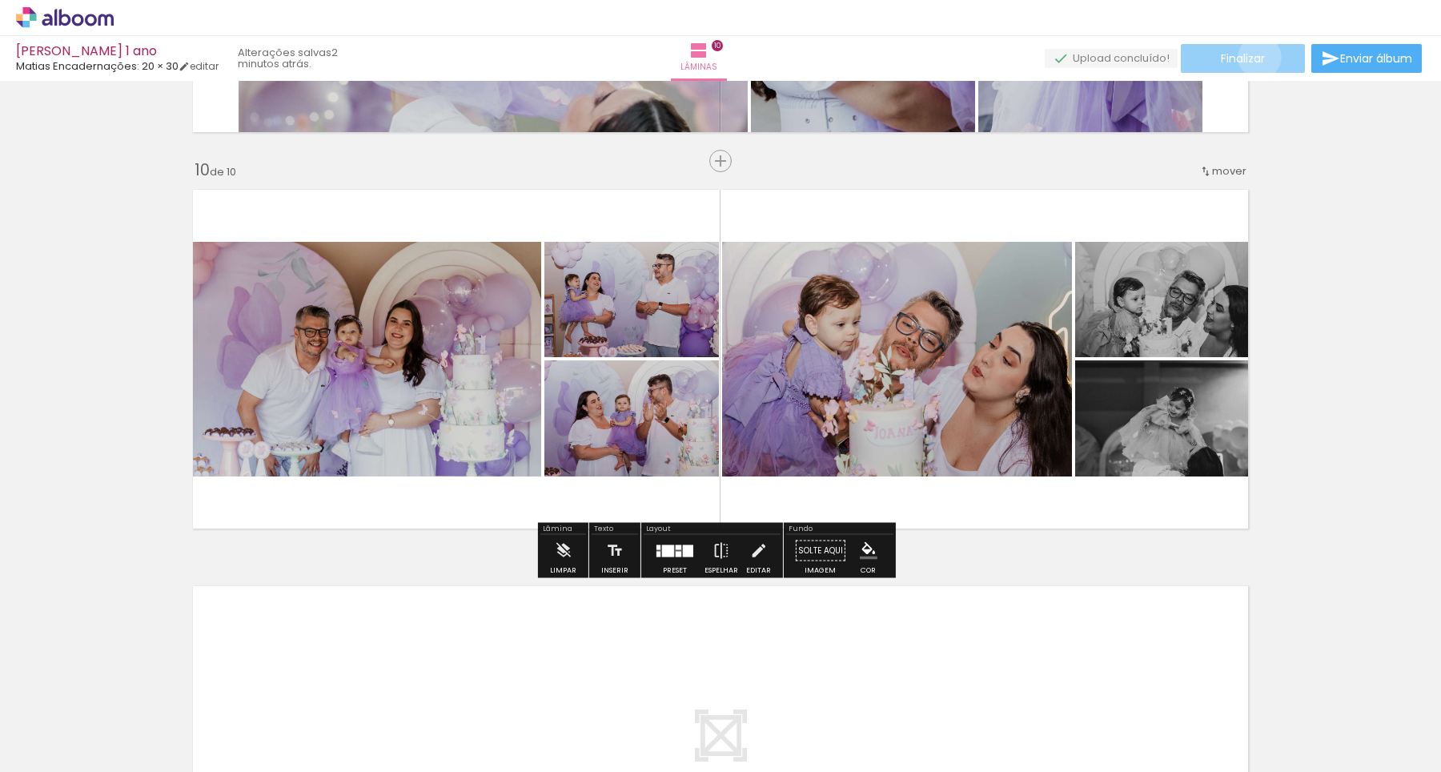
click at [1253, 57] on span "Finalizar" at bounding box center [1243, 58] width 44 height 11
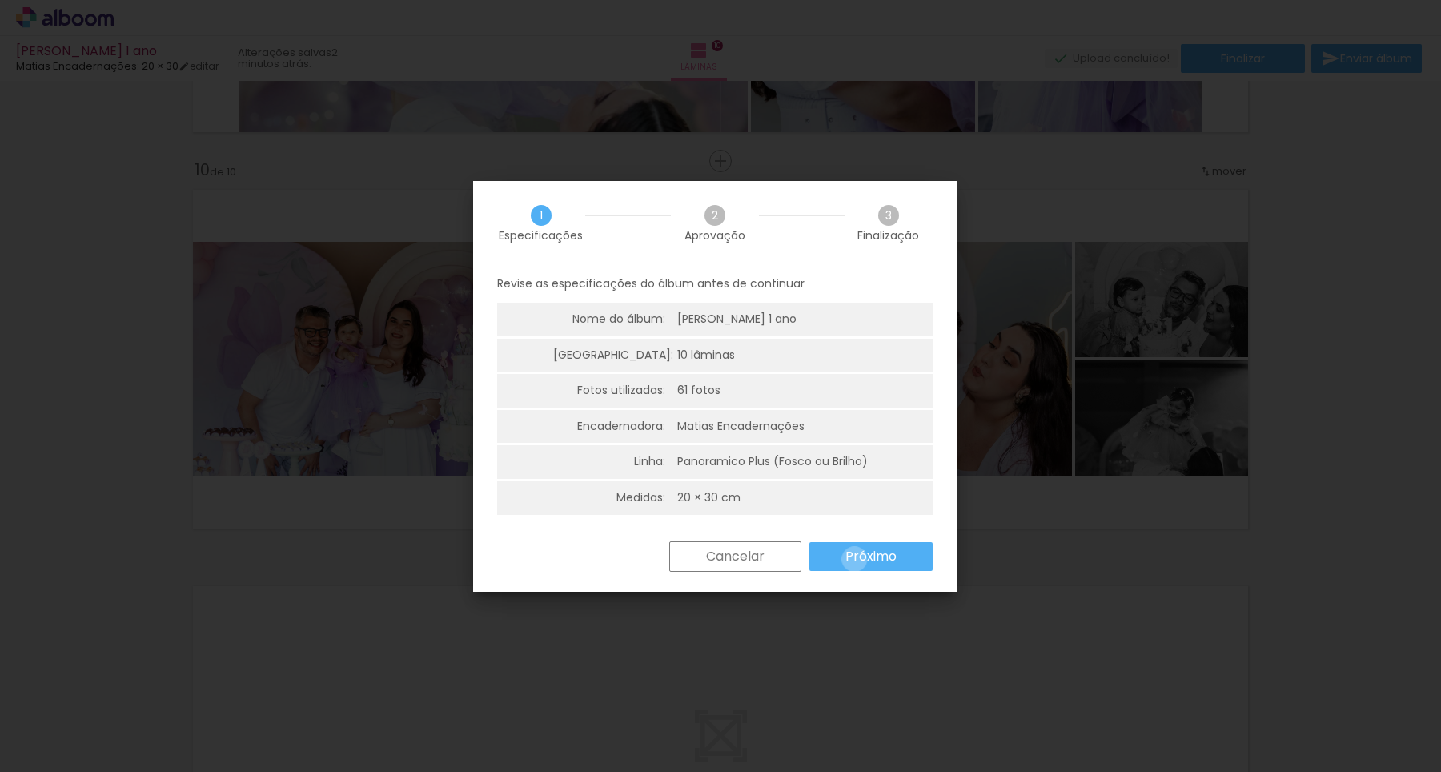
click at [0, 0] on slot "Próximo" at bounding box center [0, 0] width 0 height 0
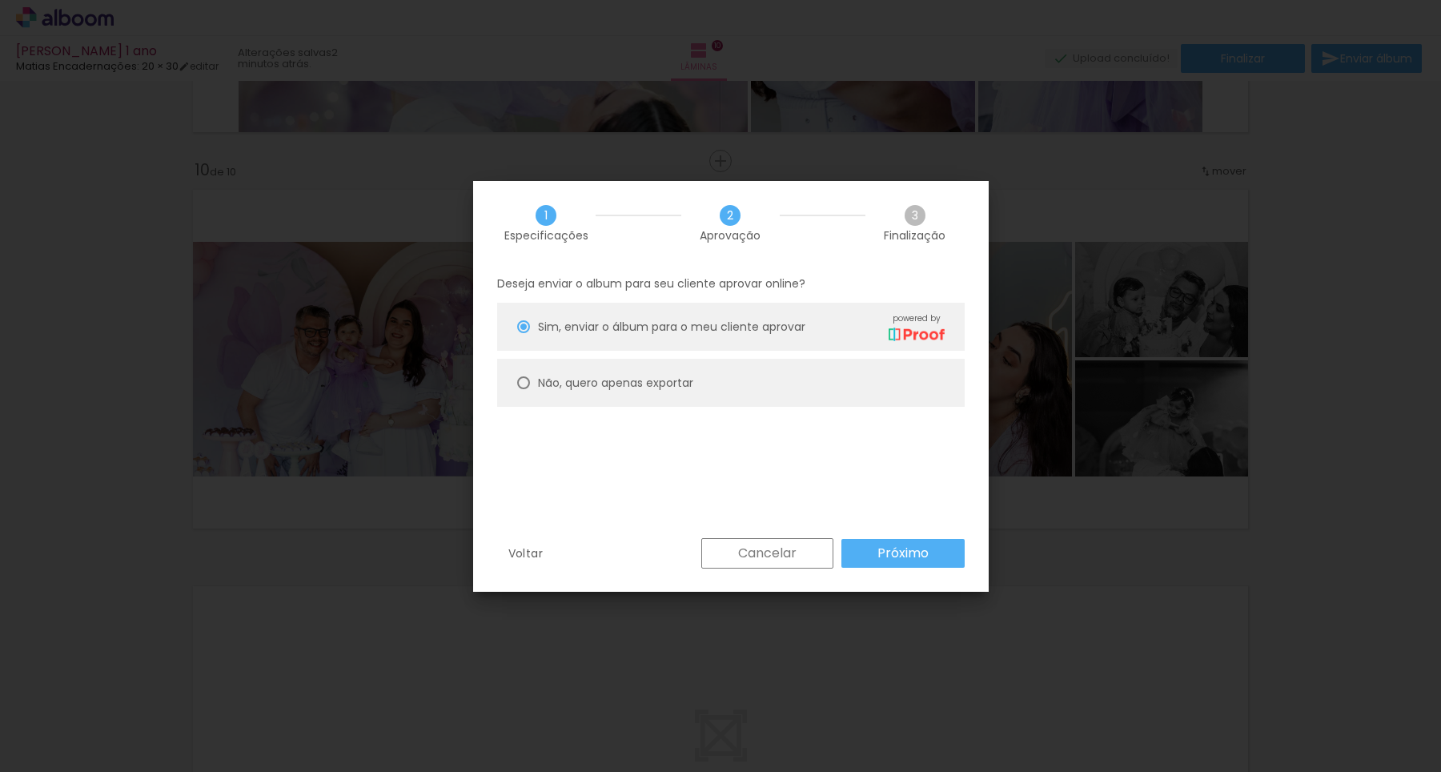
click at [0, 0] on div "Não, quero apenas exportar" at bounding box center [0, 0] width 0 height 0
type paper-radio-button "on"
click at [0, 0] on slot "Próximo" at bounding box center [0, 0] width 0 height 0
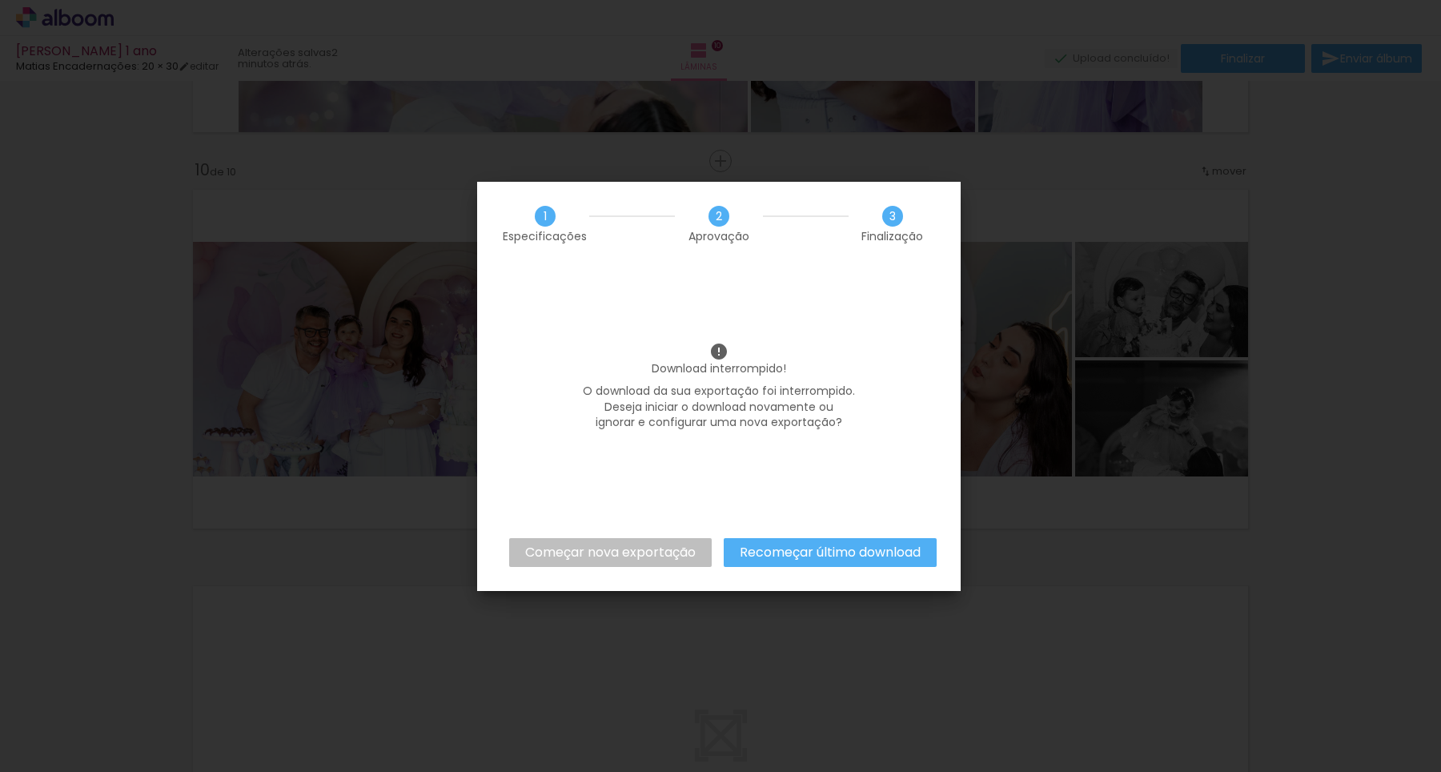
click at [0, 0] on slot "Começar nova exportação" at bounding box center [0, 0] width 0 height 0
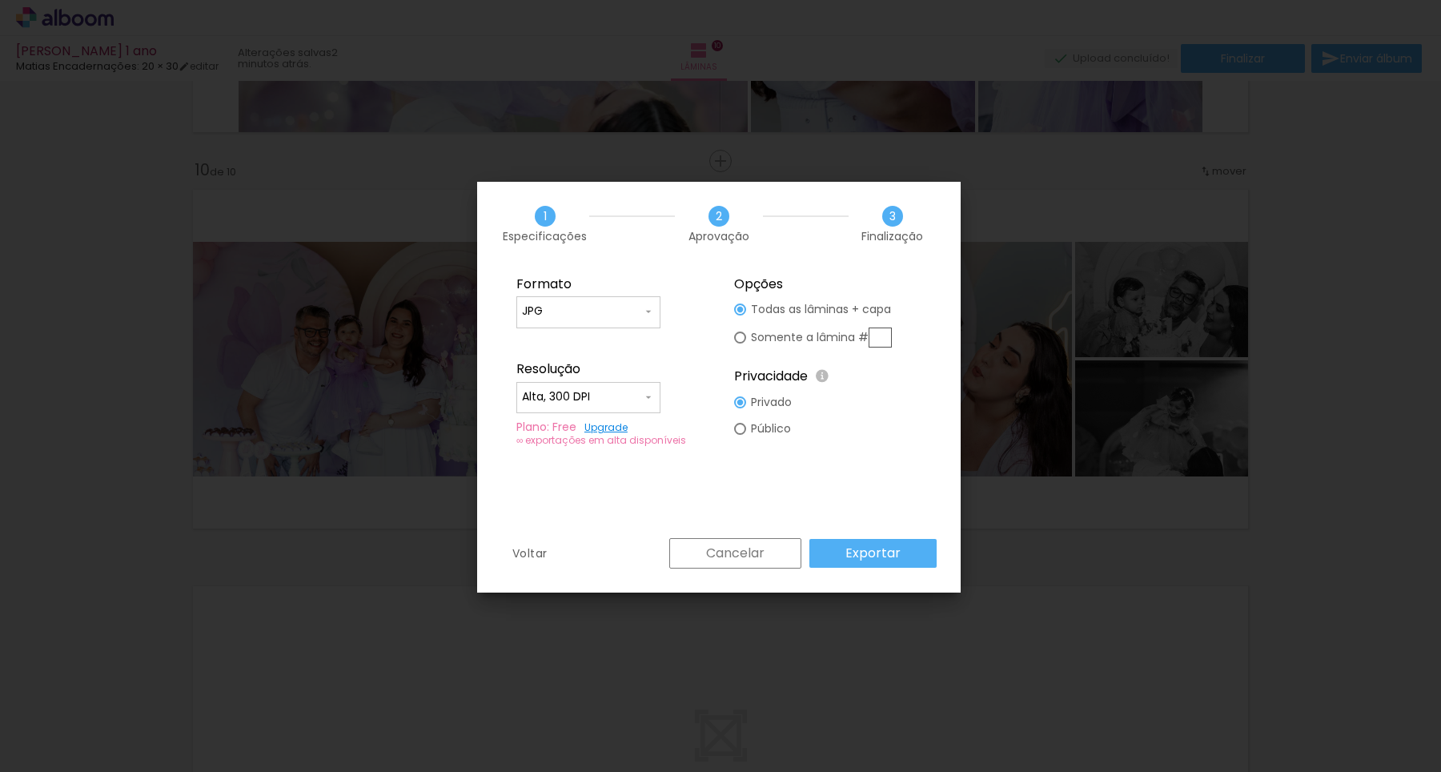
click at [0, 0] on slot "Exportar" at bounding box center [0, 0] width 0 height 0
